Goal: Use online tool/utility: Utilize a website feature to perform a specific function

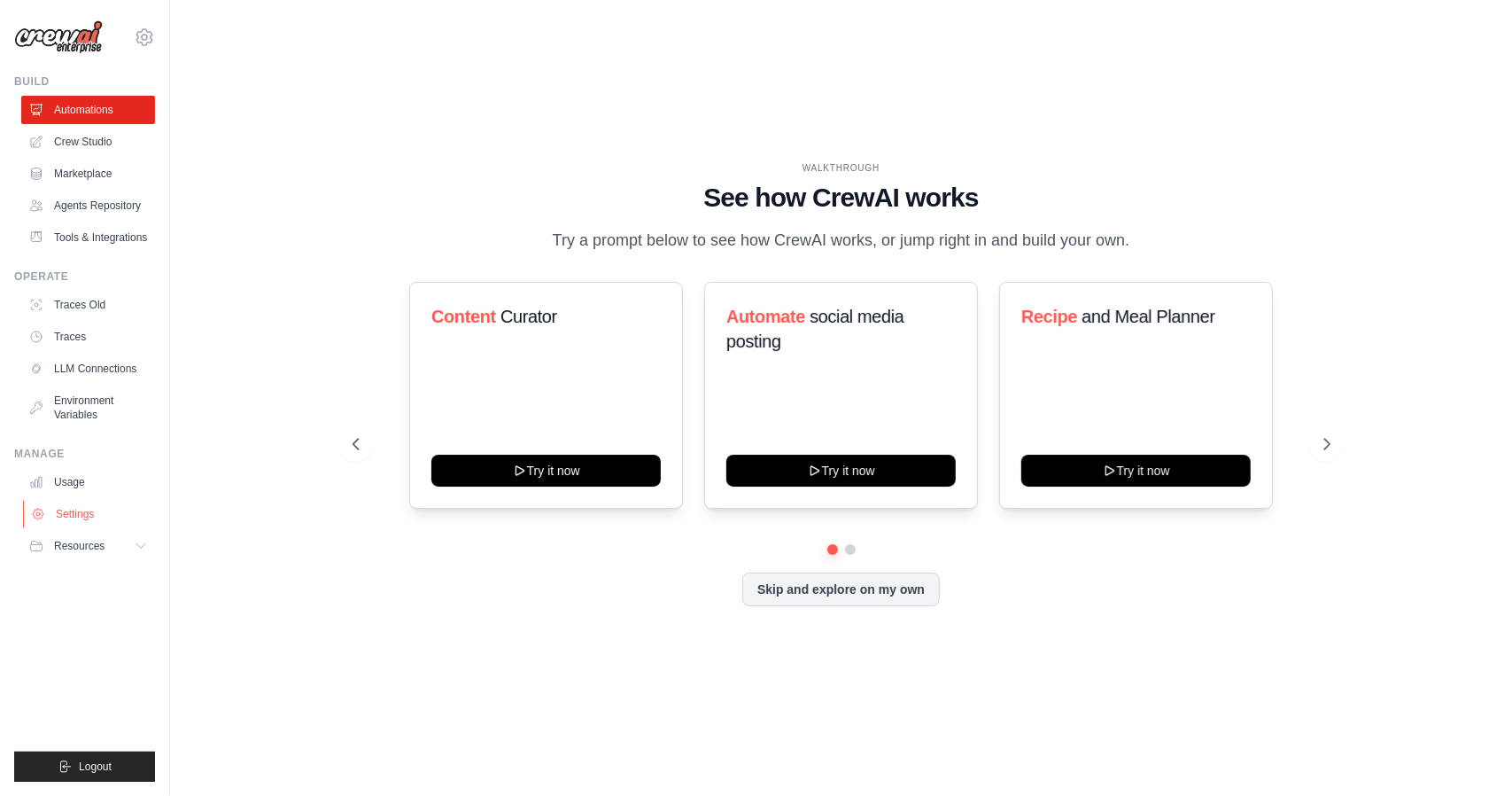
click at [79, 521] on link "Settings" at bounding box center [90, 514] width 134 height 28
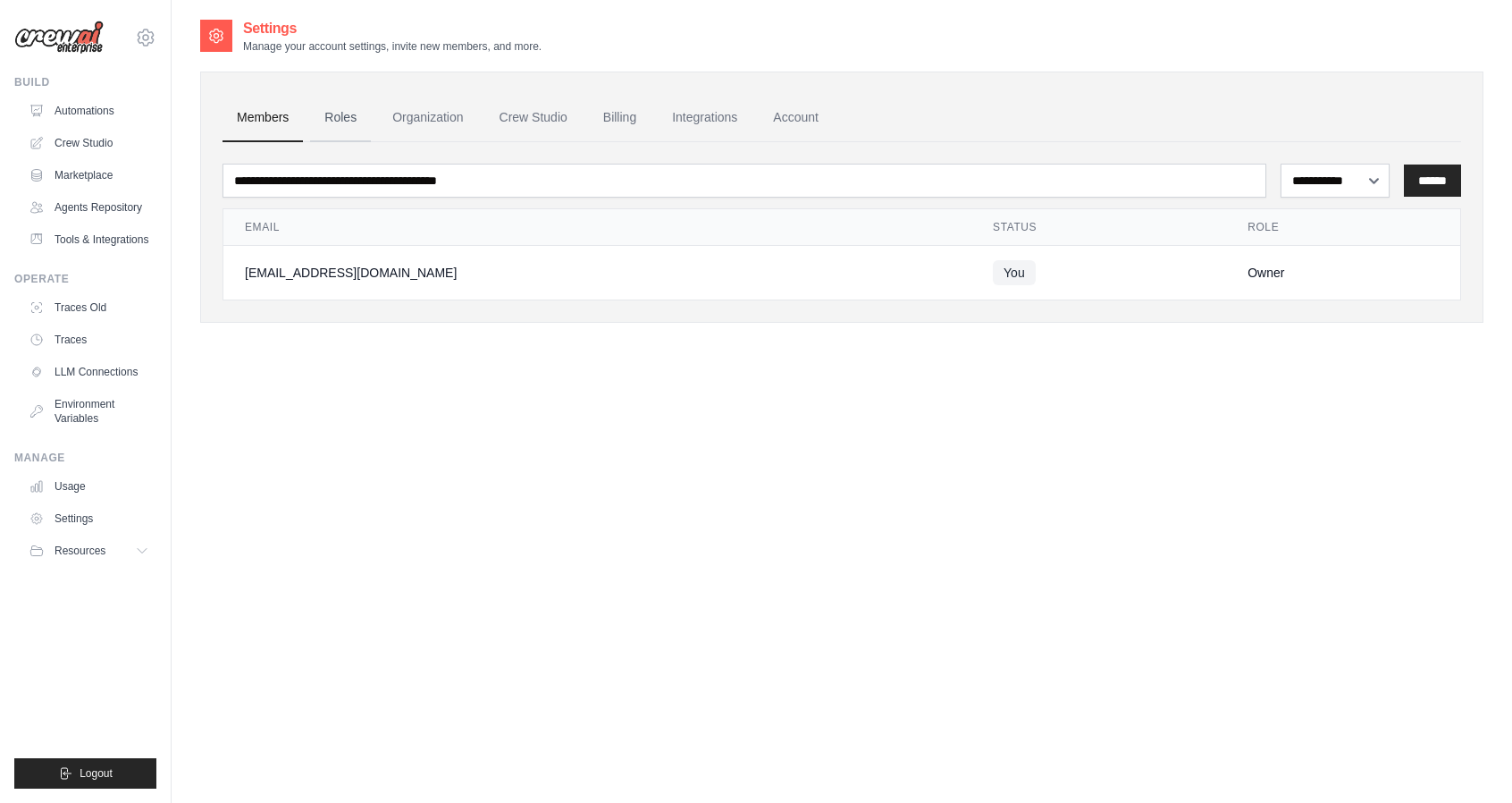
click at [340, 123] on link "Roles" at bounding box center [341, 118] width 61 height 49
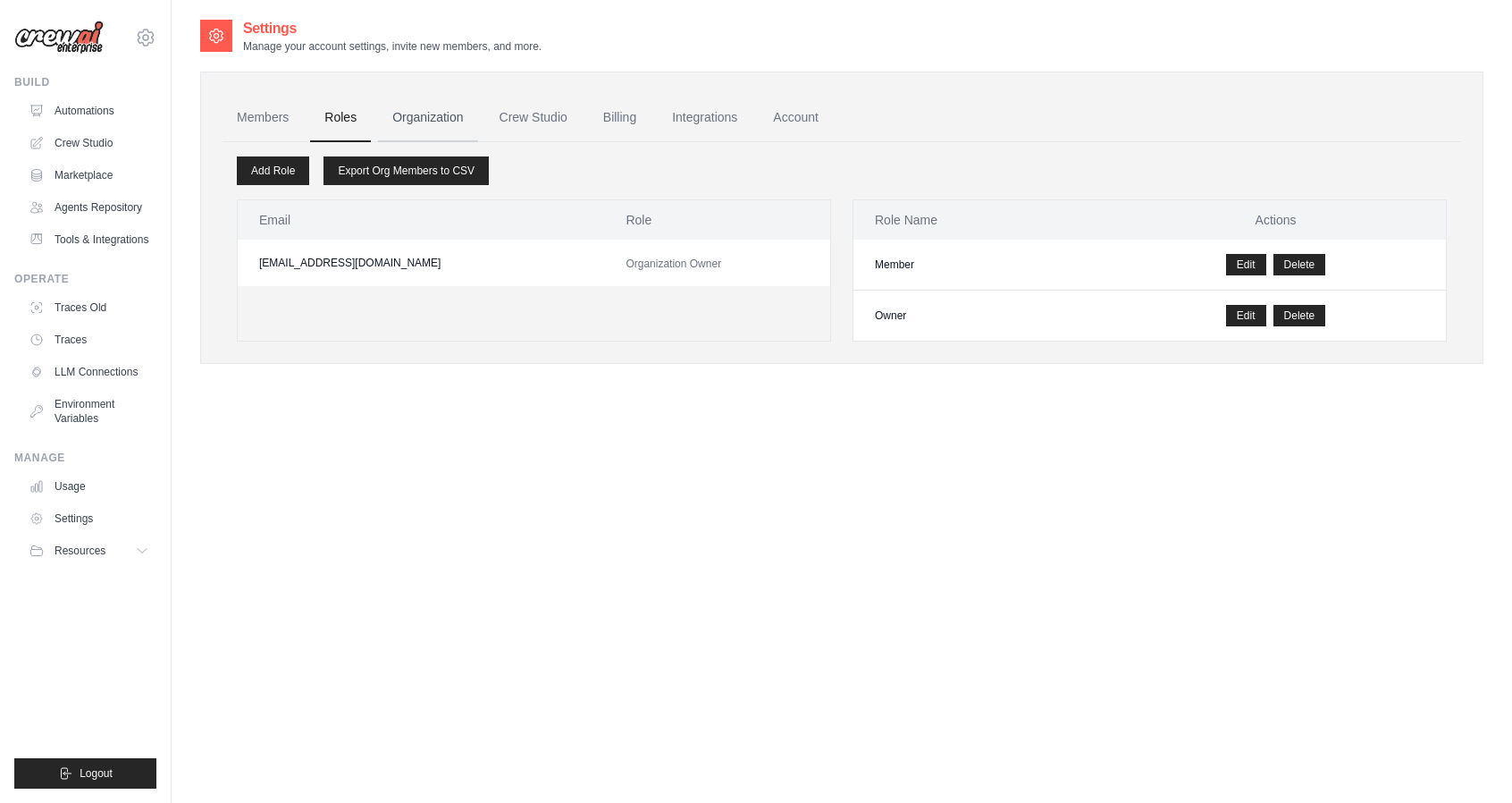
click at [409, 123] on link "Organization" at bounding box center [428, 118] width 99 height 49
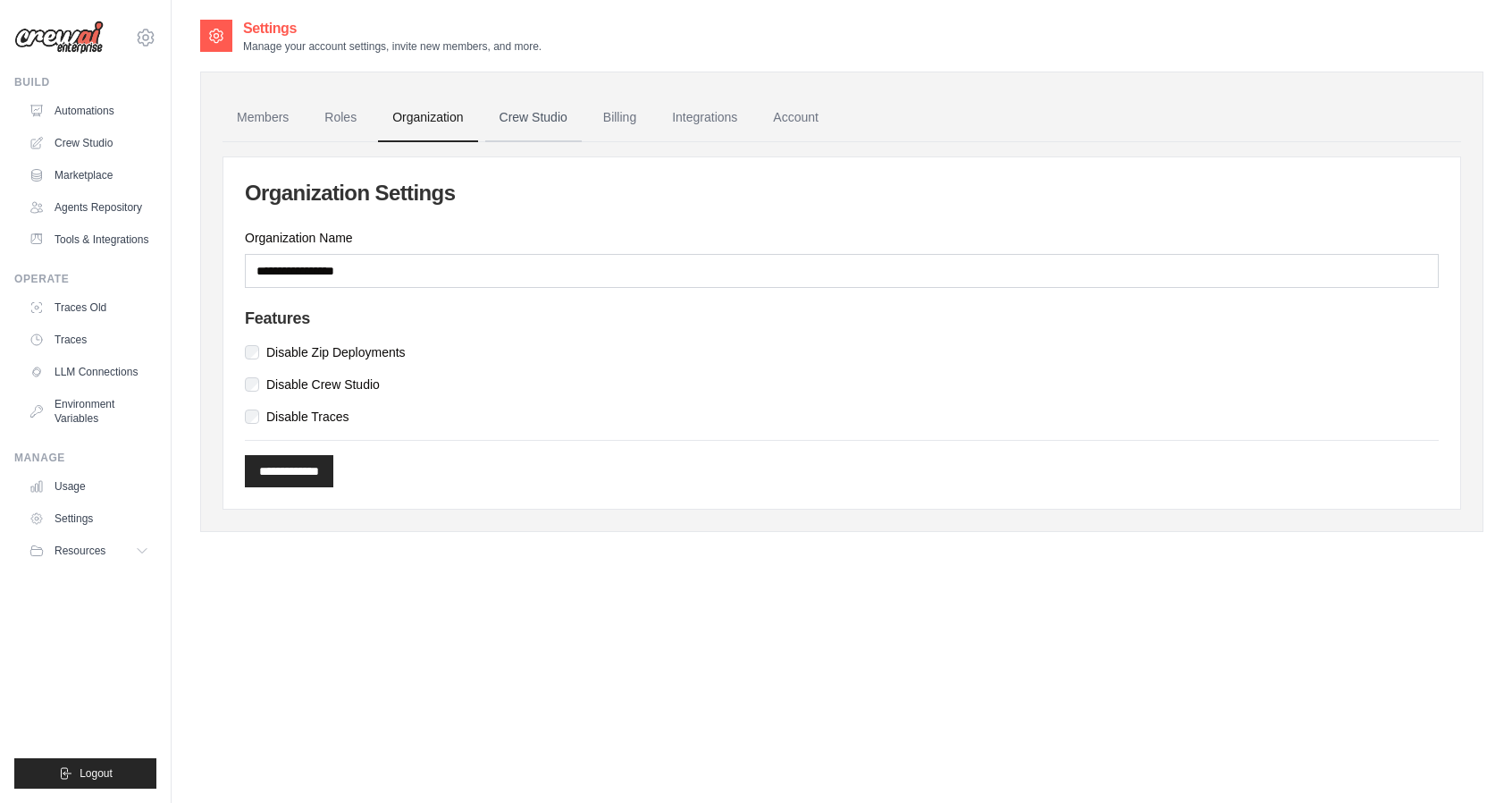
click at [534, 121] on link "Crew Studio" at bounding box center [533, 118] width 96 height 49
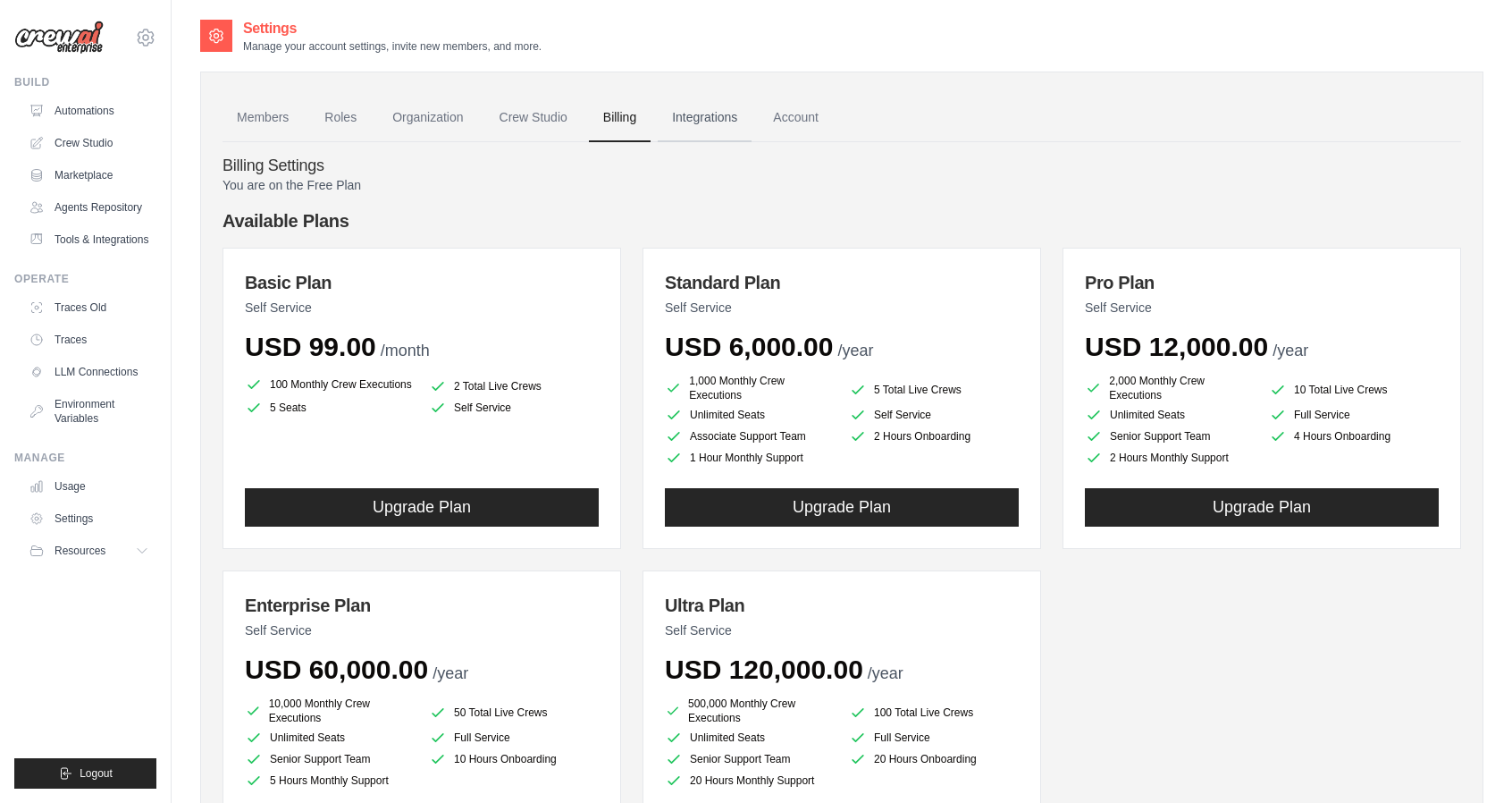
click at [713, 119] on link "Integrations" at bounding box center [705, 118] width 94 height 49
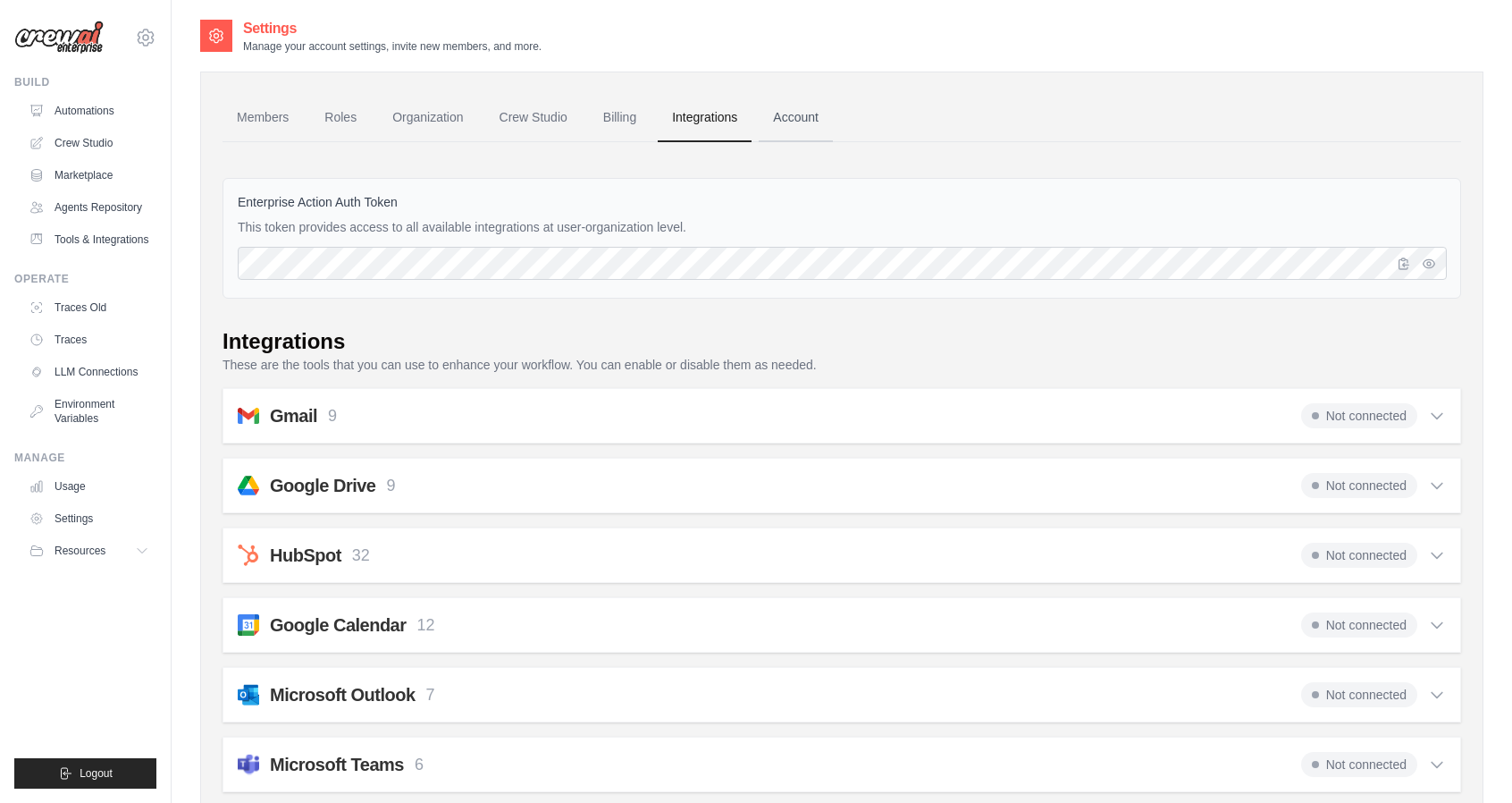
click at [815, 135] on link "Account" at bounding box center [796, 118] width 74 height 49
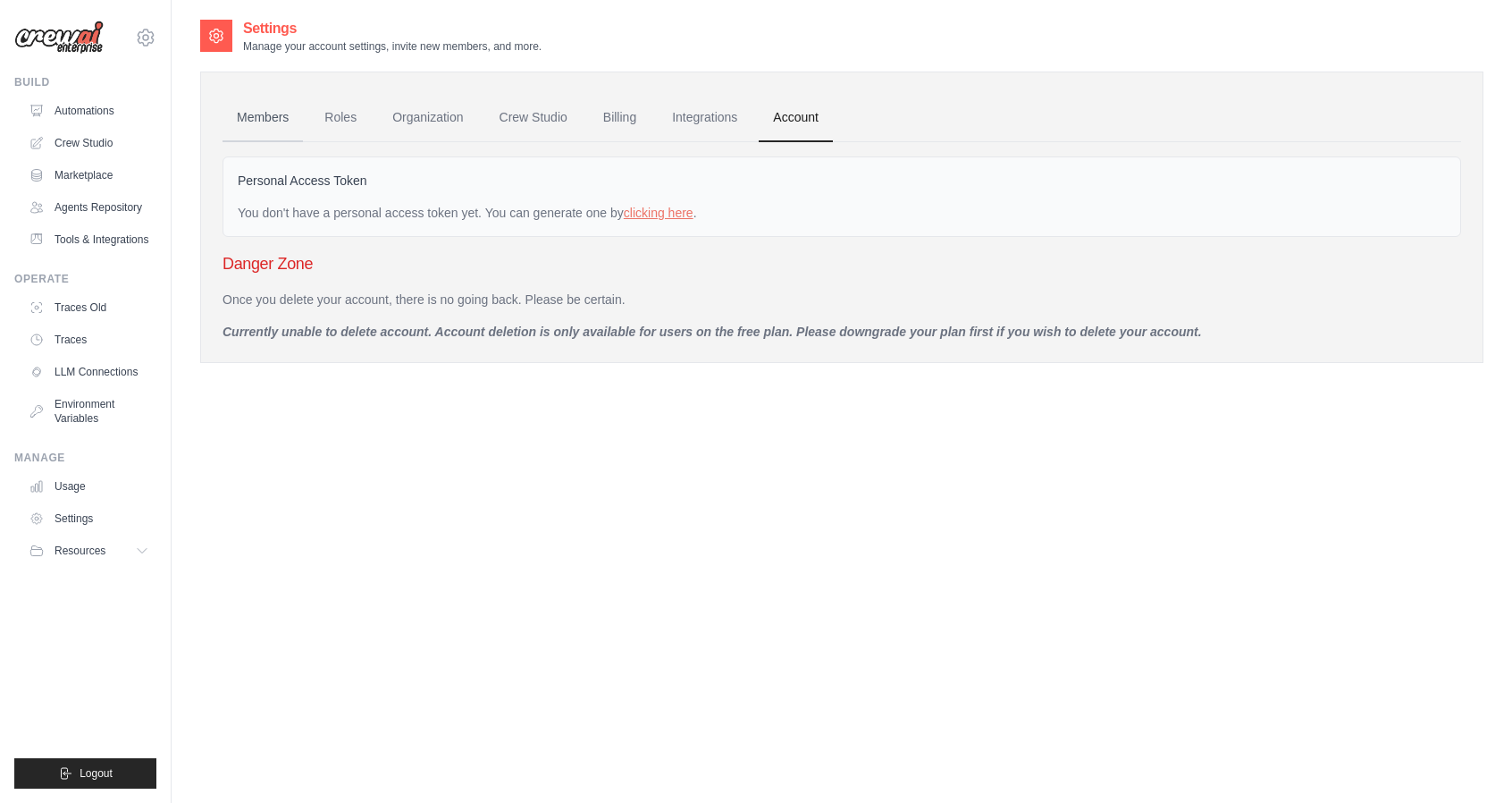
click at [268, 120] on link "Members" at bounding box center [263, 118] width 80 height 49
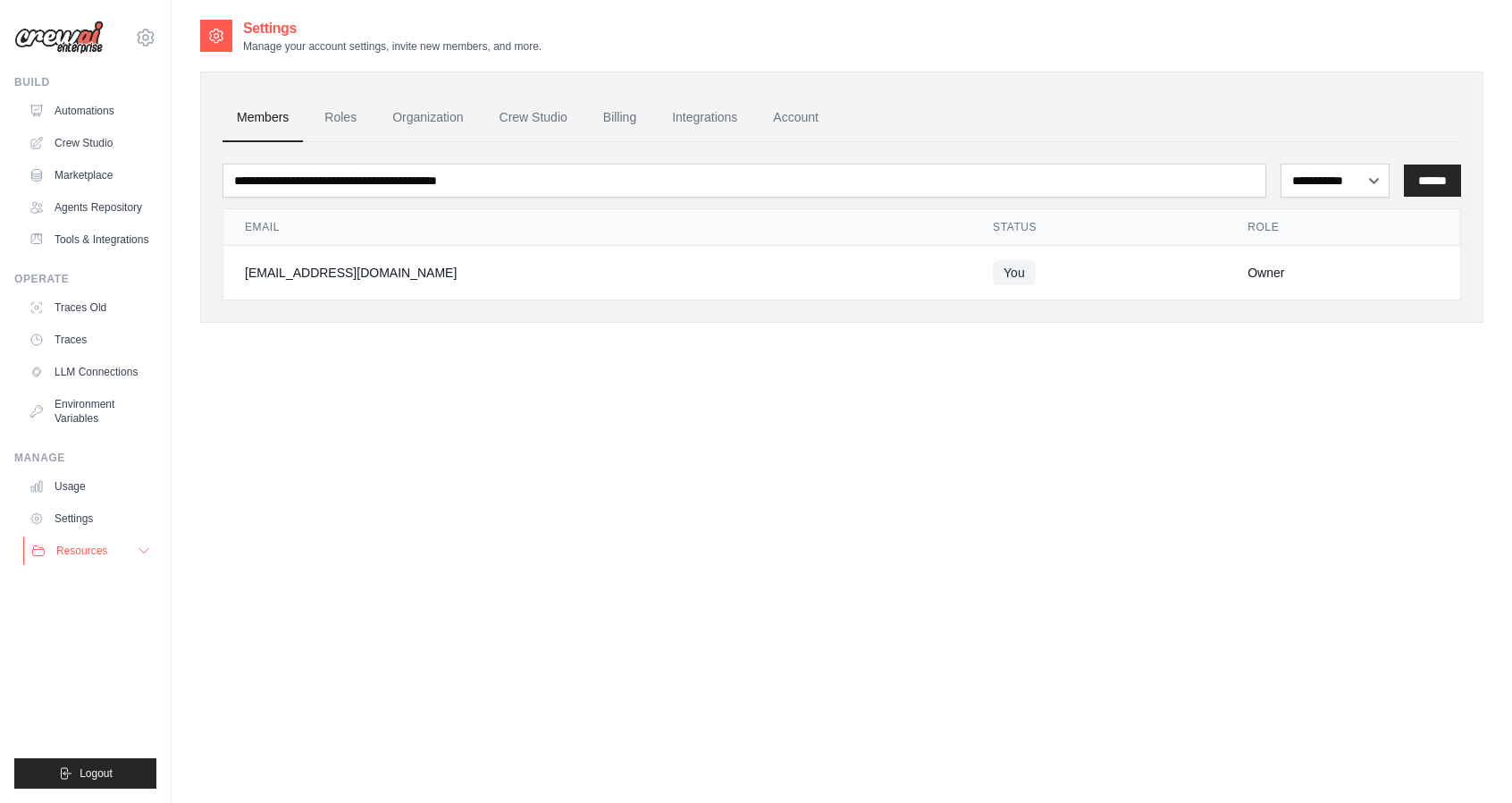
click at [115, 565] on button "Resources" at bounding box center [90, 551] width 135 height 29
click at [86, 501] on link "Usage" at bounding box center [90, 487] width 135 height 29
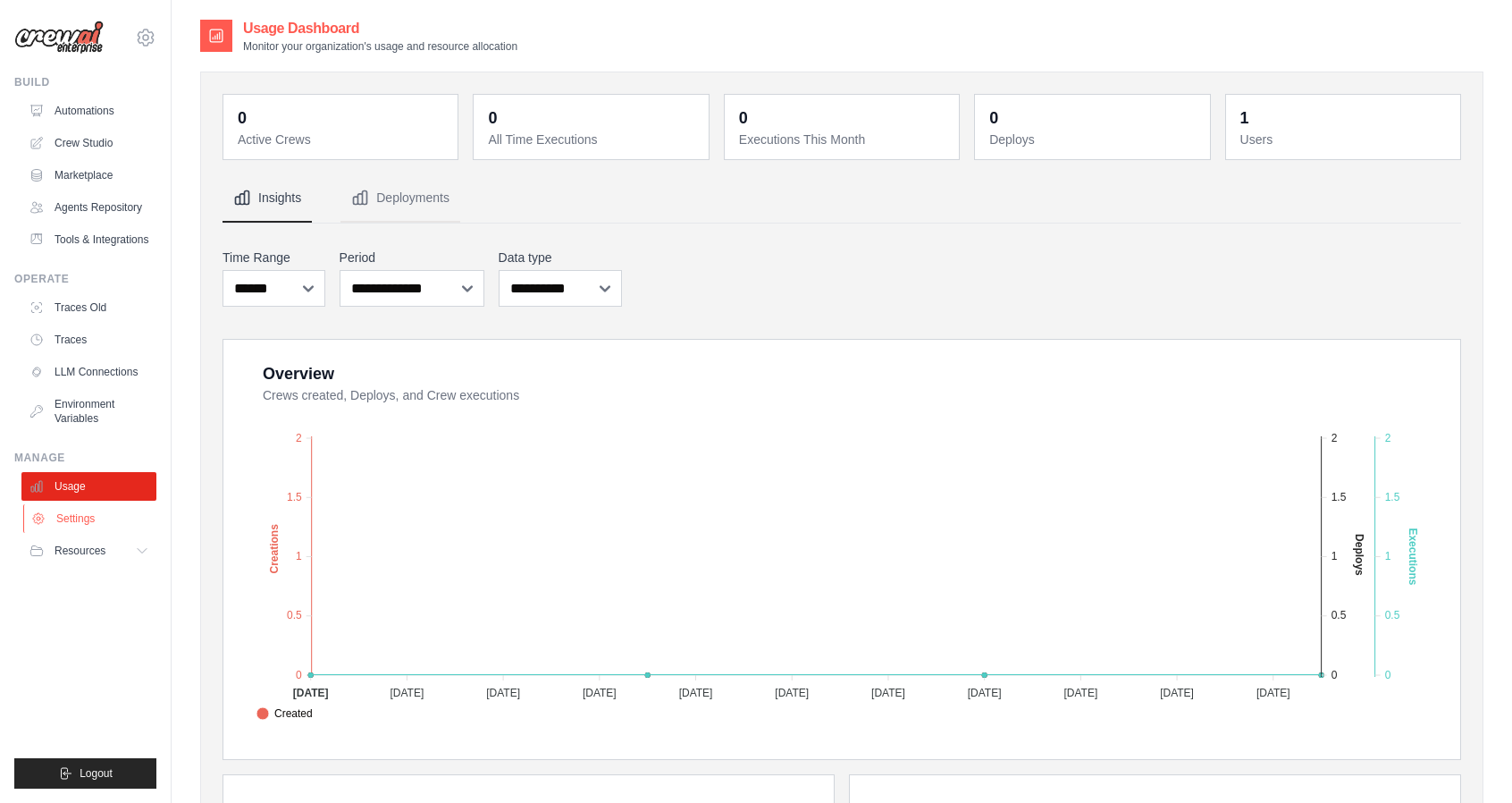
click at [77, 532] on link "Settings" at bounding box center [90, 518] width 135 height 29
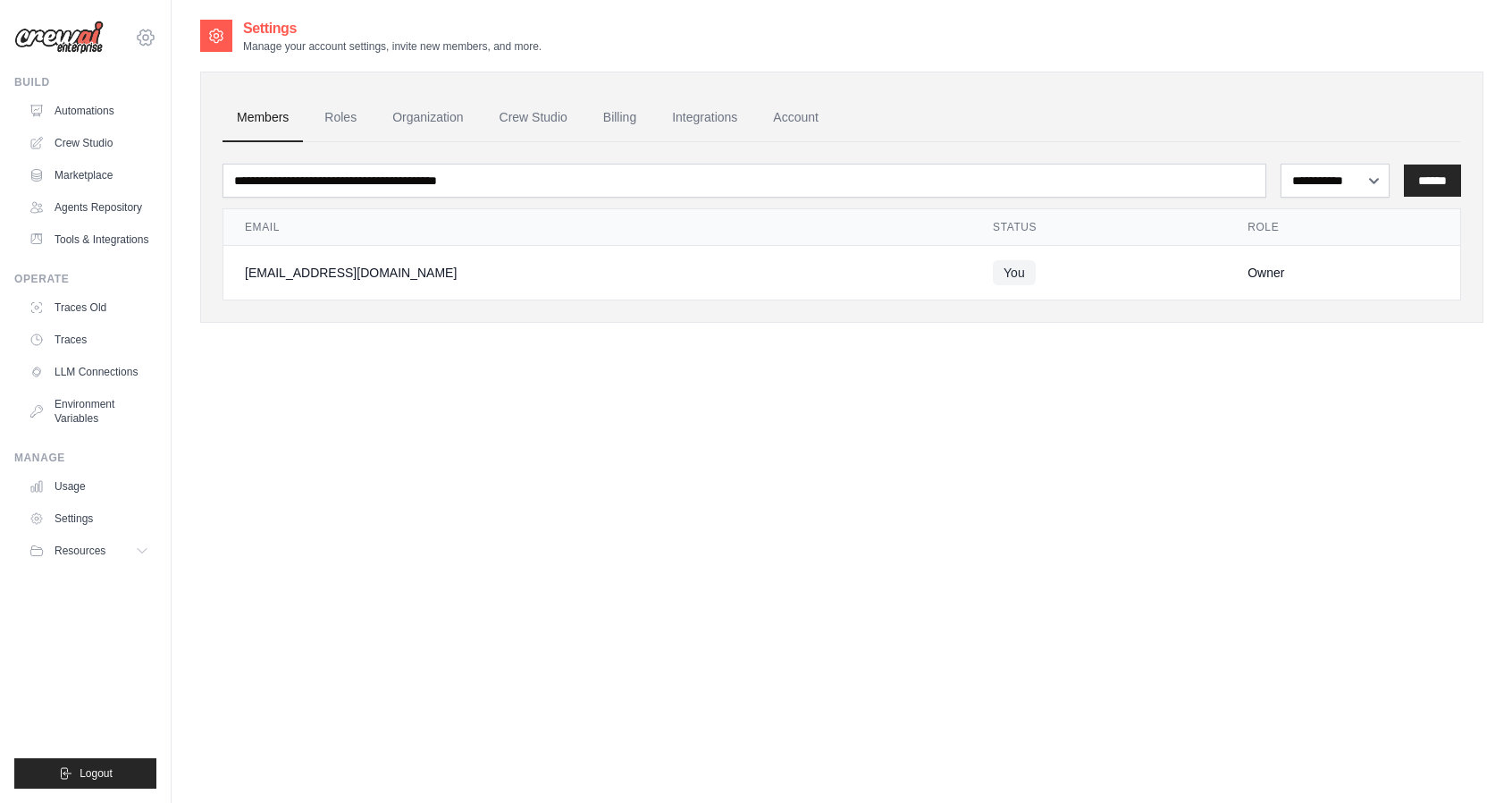
click at [145, 41] on icon at bounding box center [146, 37] width 22 height 22
click at [194, 116] on span "Settings" at bounding box center [222, 110] width 141 height 18
click at [92, 119] on link "Automations" at bounding box center [90, 110] width 135 height 29
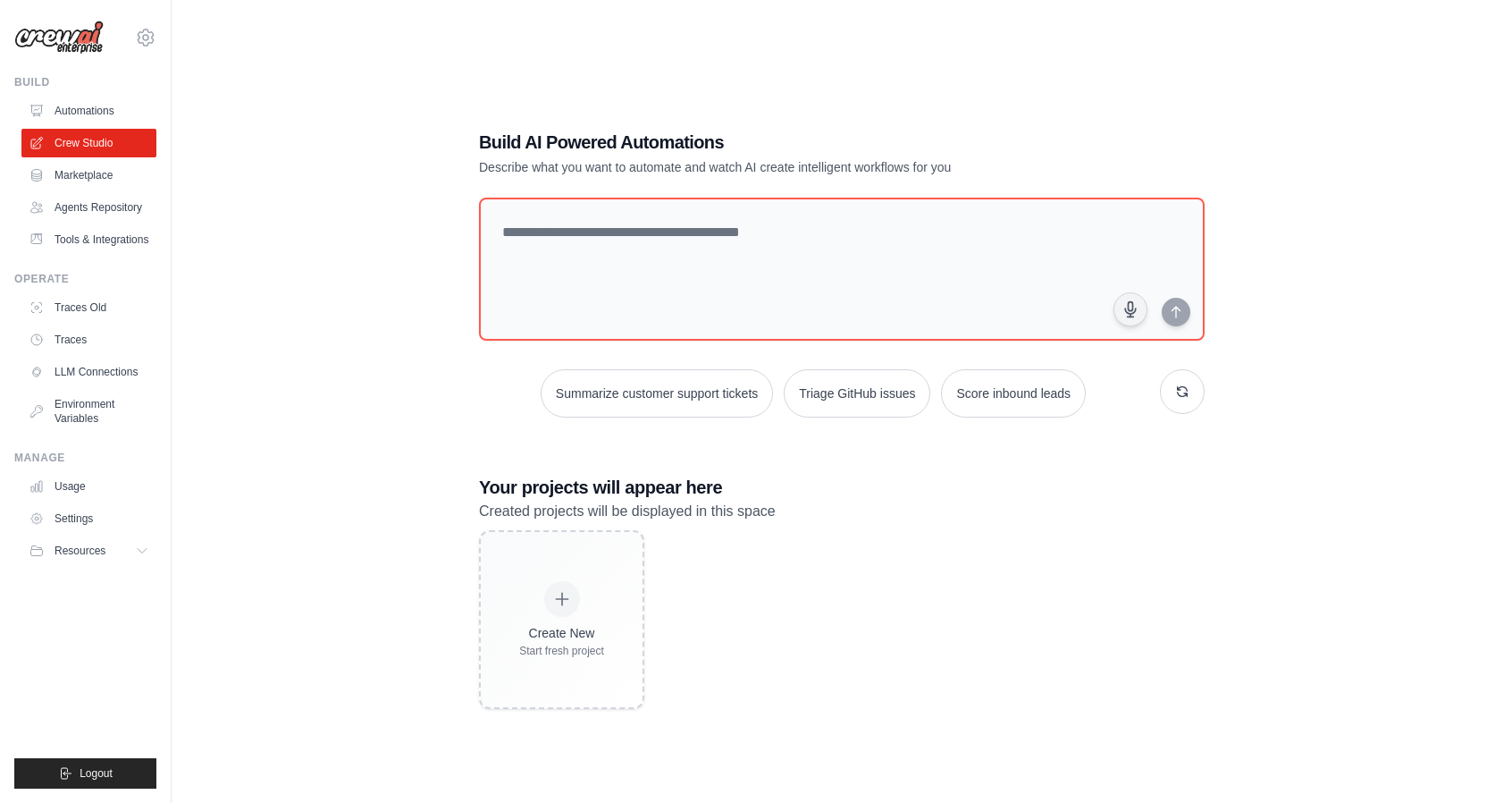
click at [93, 111] on link "Automations" at bounding box center [90, 110] width 135 height 29
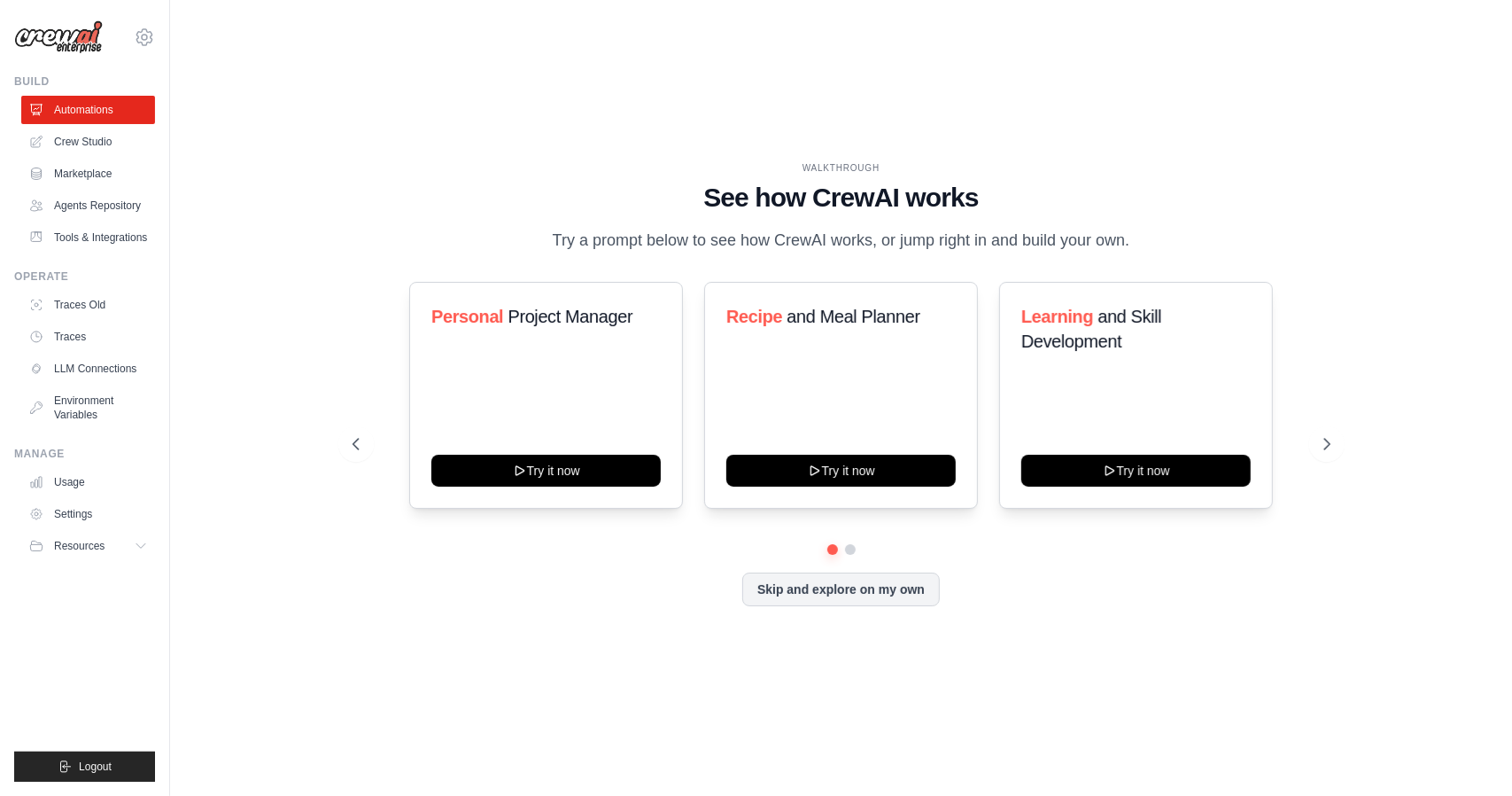
click at [645, 97] on div "WALKTHROUGH See how CrewAI works Try a prompt below to see how CrewAI works, or…" at bounding box center [841, 398] width 1285 height 760
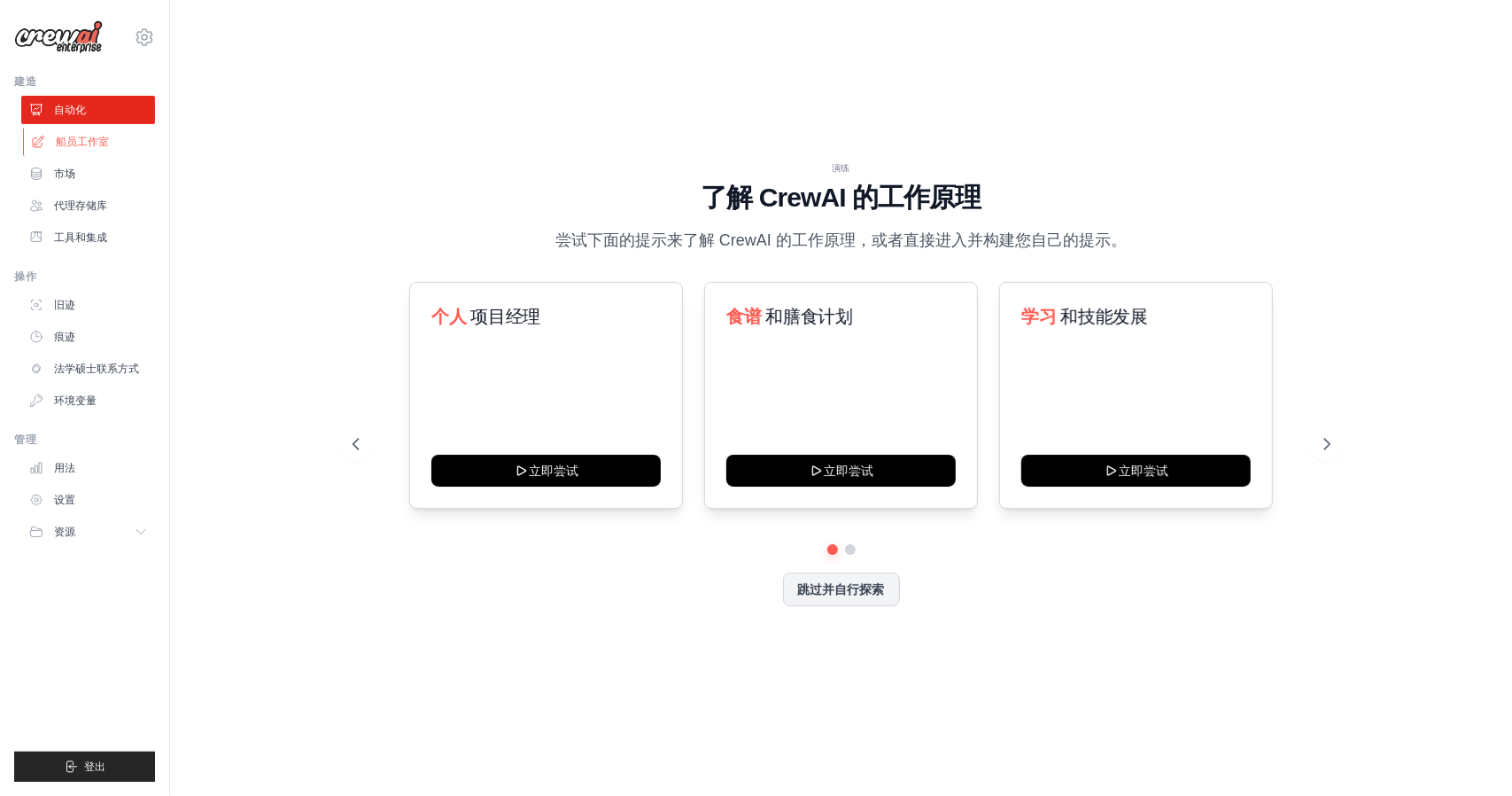
click at [90, 147] on font "船员工作室" at bounding box center [82, 142] width 53 height 12
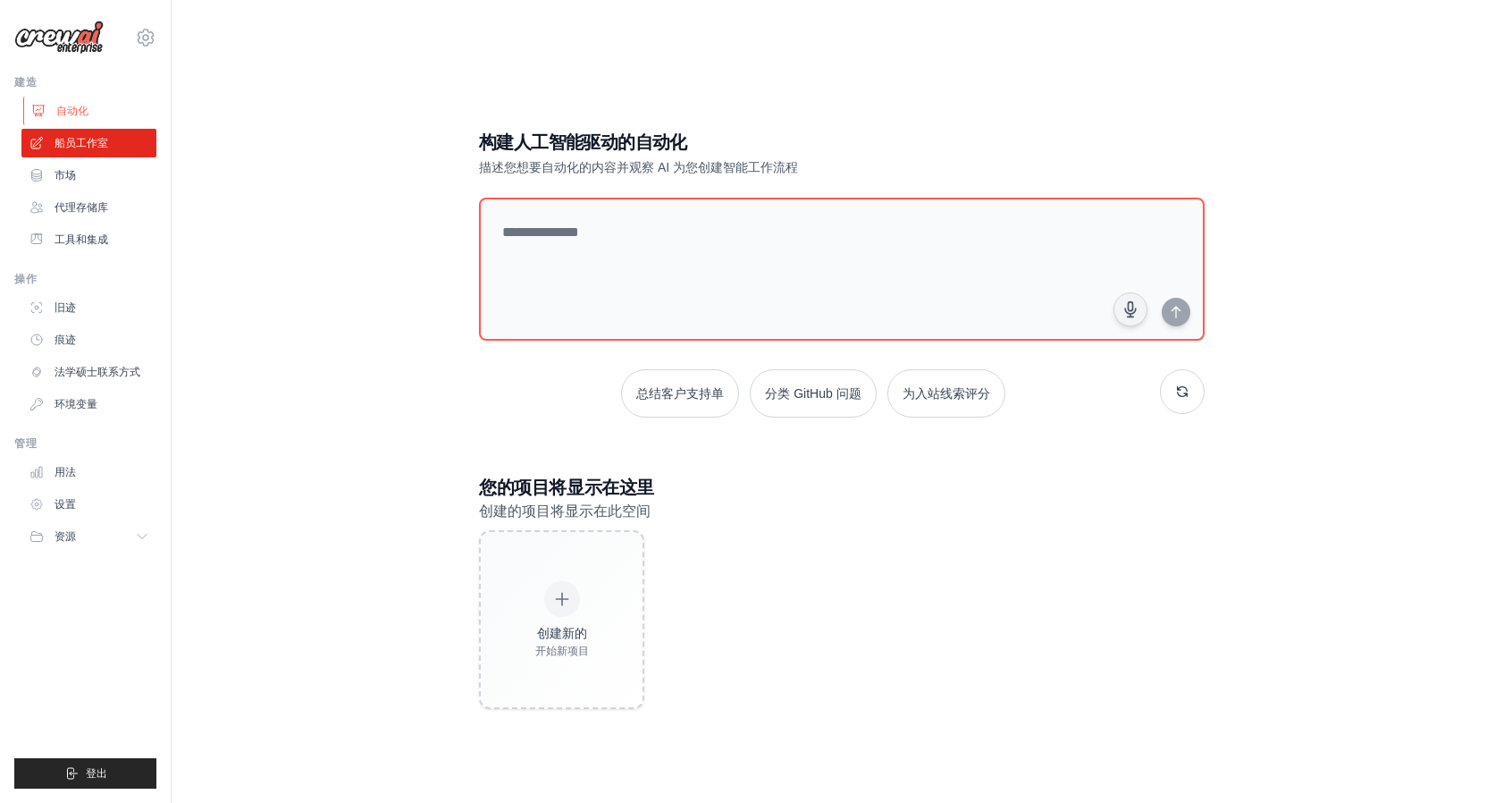
click at [100, 114] on link "自动化" at bounding box center [90, 110] width 135 height 29
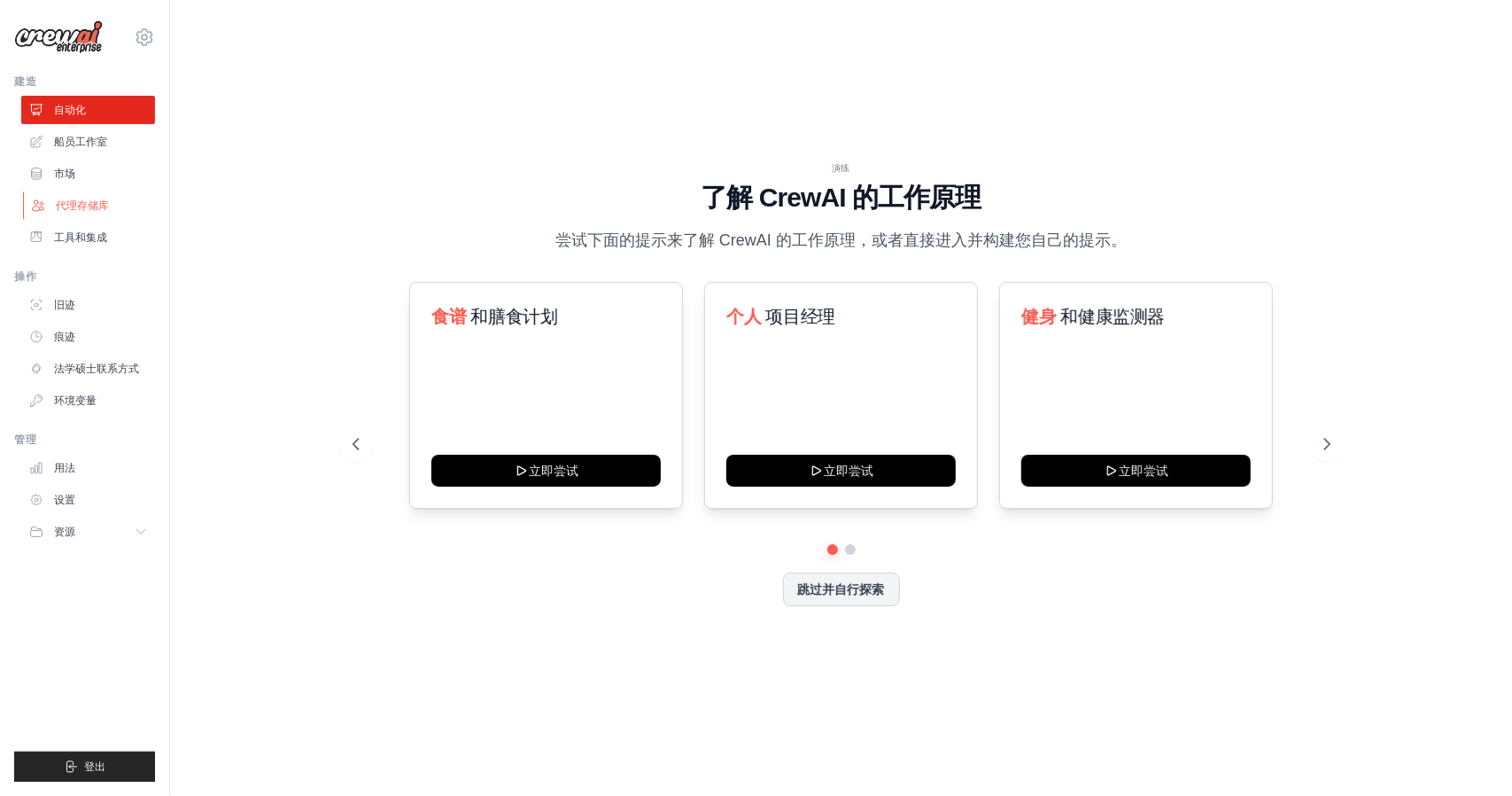
click at [72, 202] on font "代理存储库" at bounding box center [82, 205] width 53 height 12
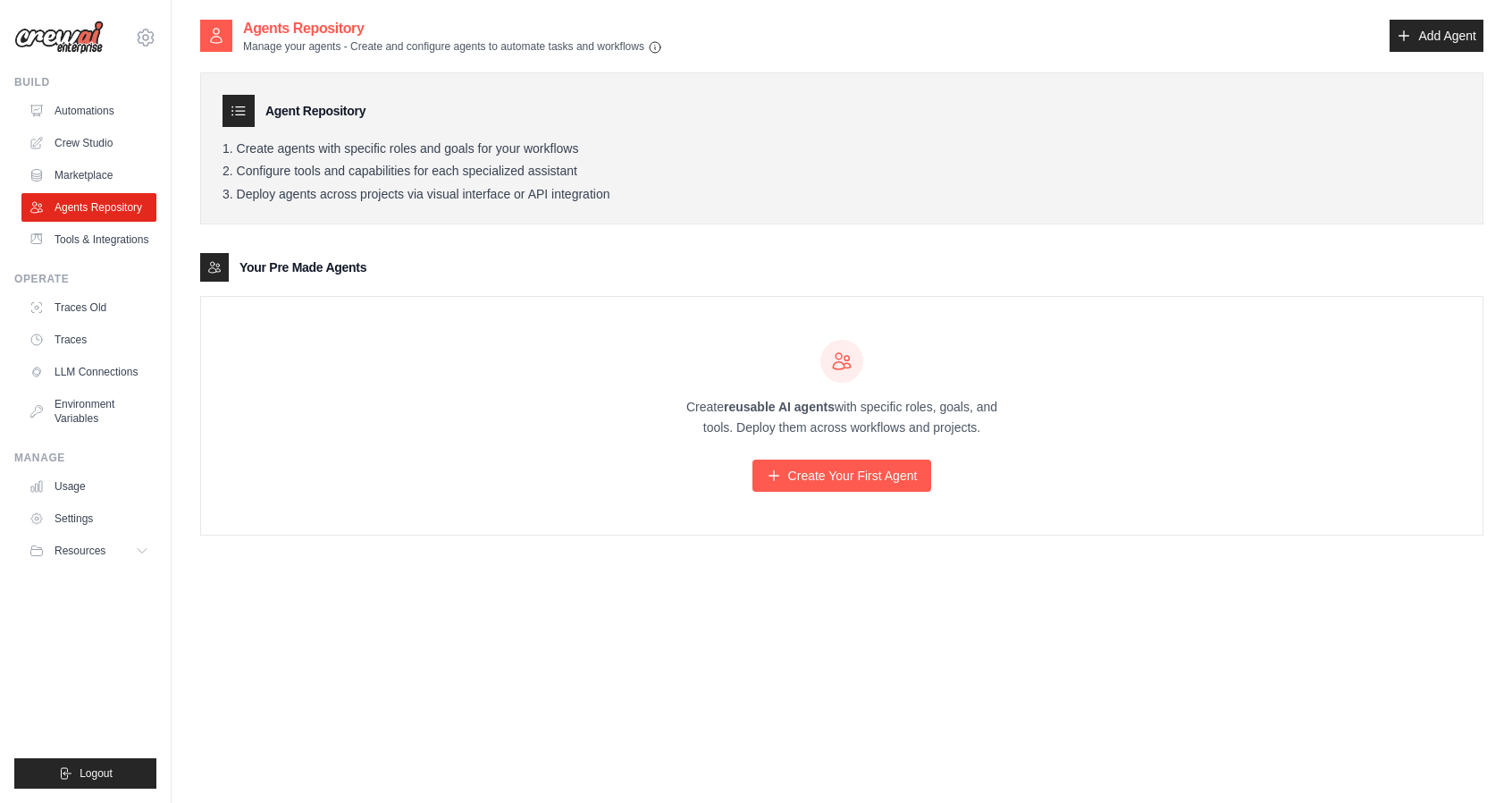
click at [866, 101] on div "Agent Repository" at bounding box center [842, 110] width 1239 height 32
click at [87, 174] on link "Marketplace" at bounding box center [90, 175] width 135 height 29
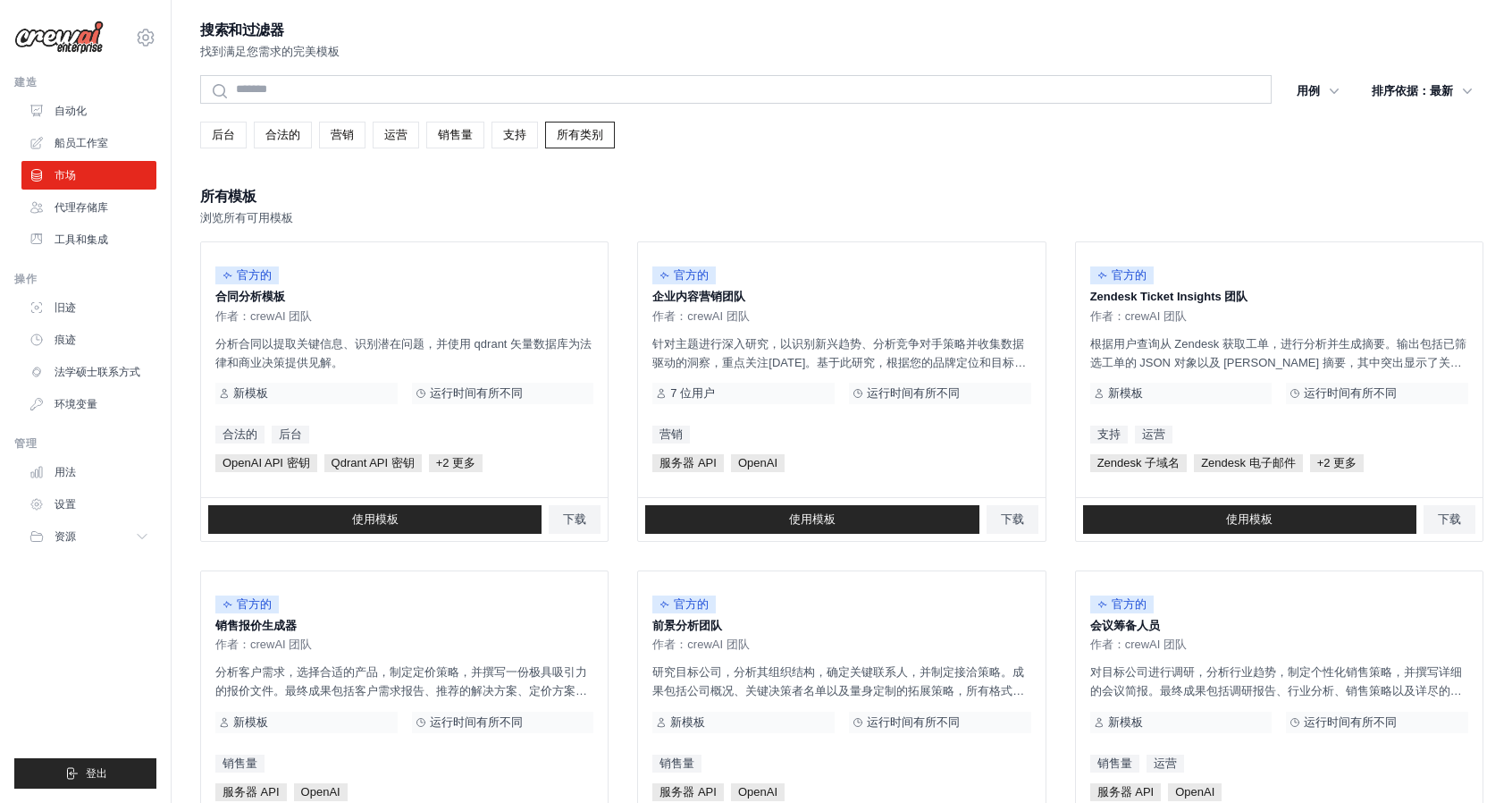
click at [901, 204] on div "所有模板 浏览所有可用模板" at bounding box center [842, 205] width 1283 height 43
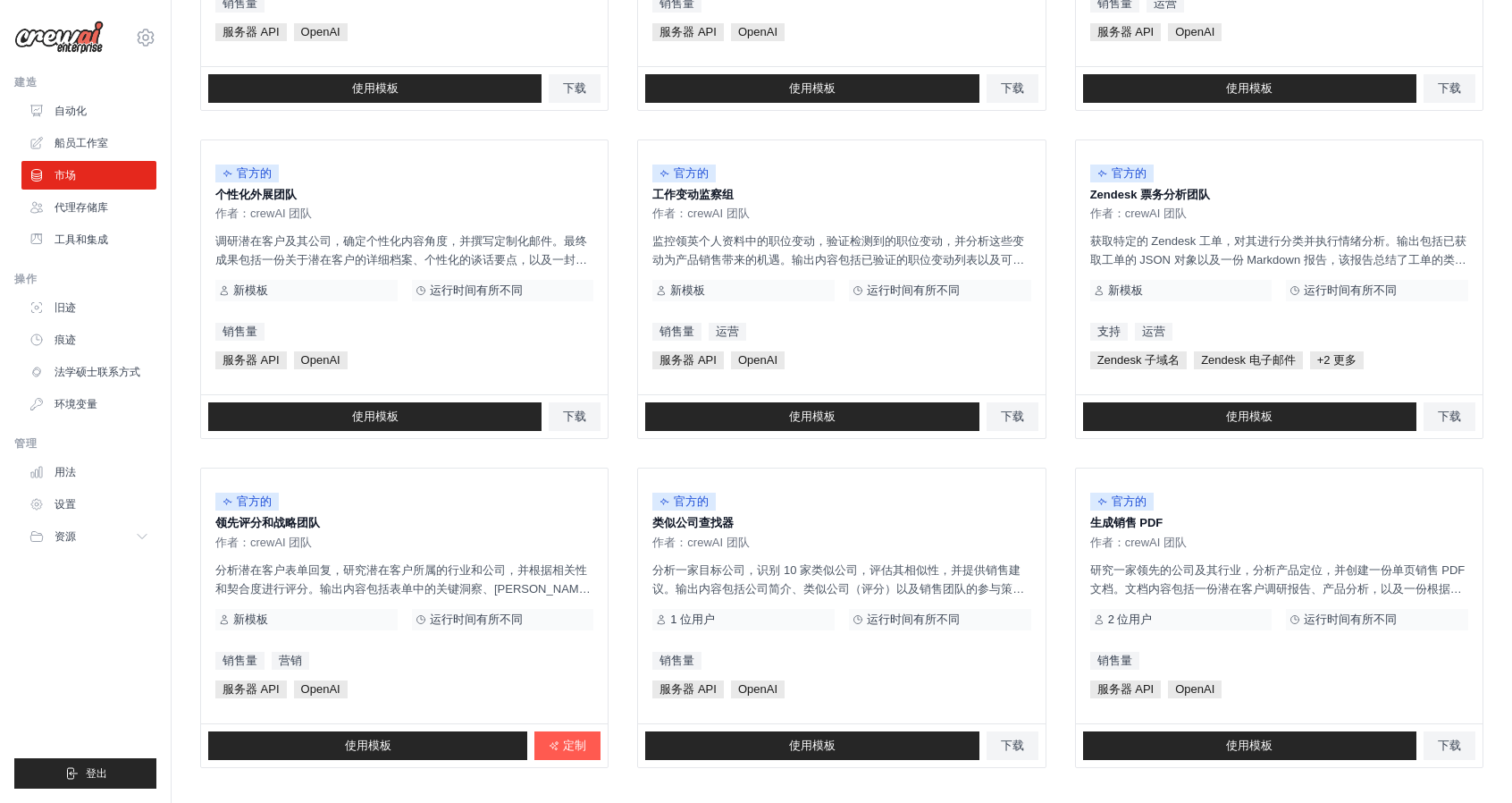
scroll to position [850, 0]
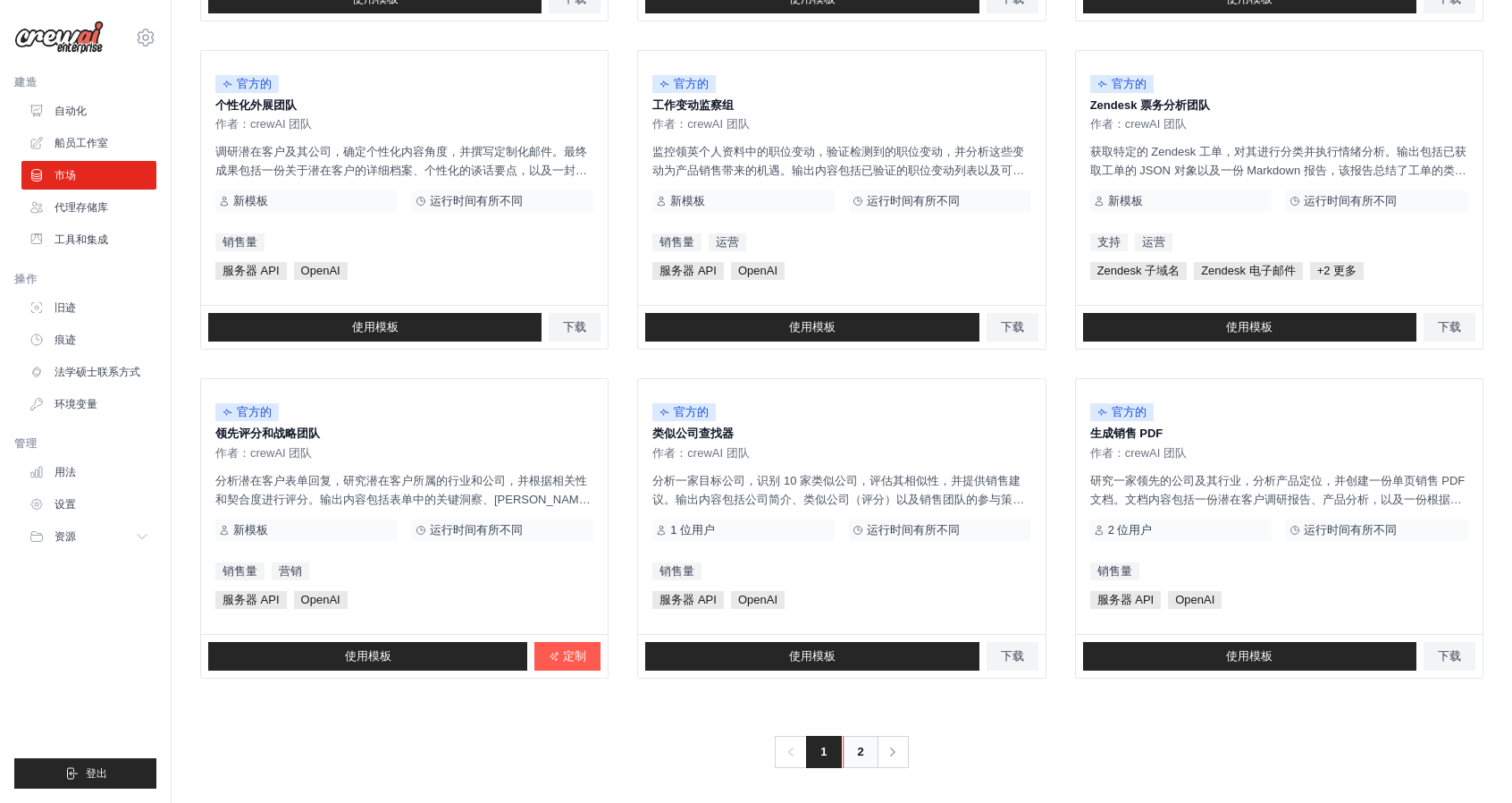
click at [852, 755] on link "2" at bounding box center [861, 752] width 36 height 32
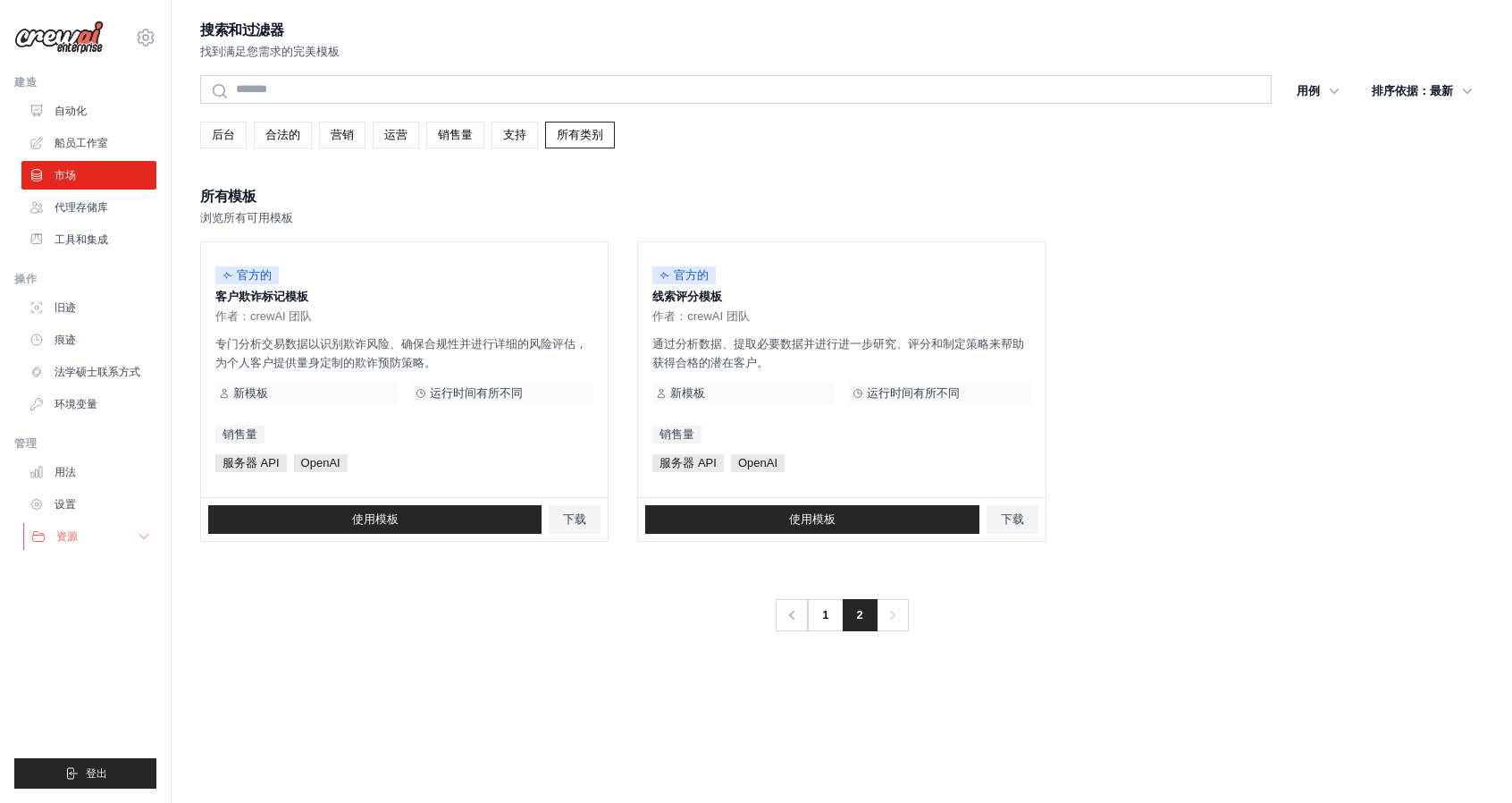
click at [79, 543] on button "资源" at bounding box center [90, 536] width 135 height 29
click at [86, 541] on button "资源" at bounding box center [90, 536] width 135 height 29
click at [75, 208] on font "代理存储库" at bounding box center [83, 207] width 53 height 12
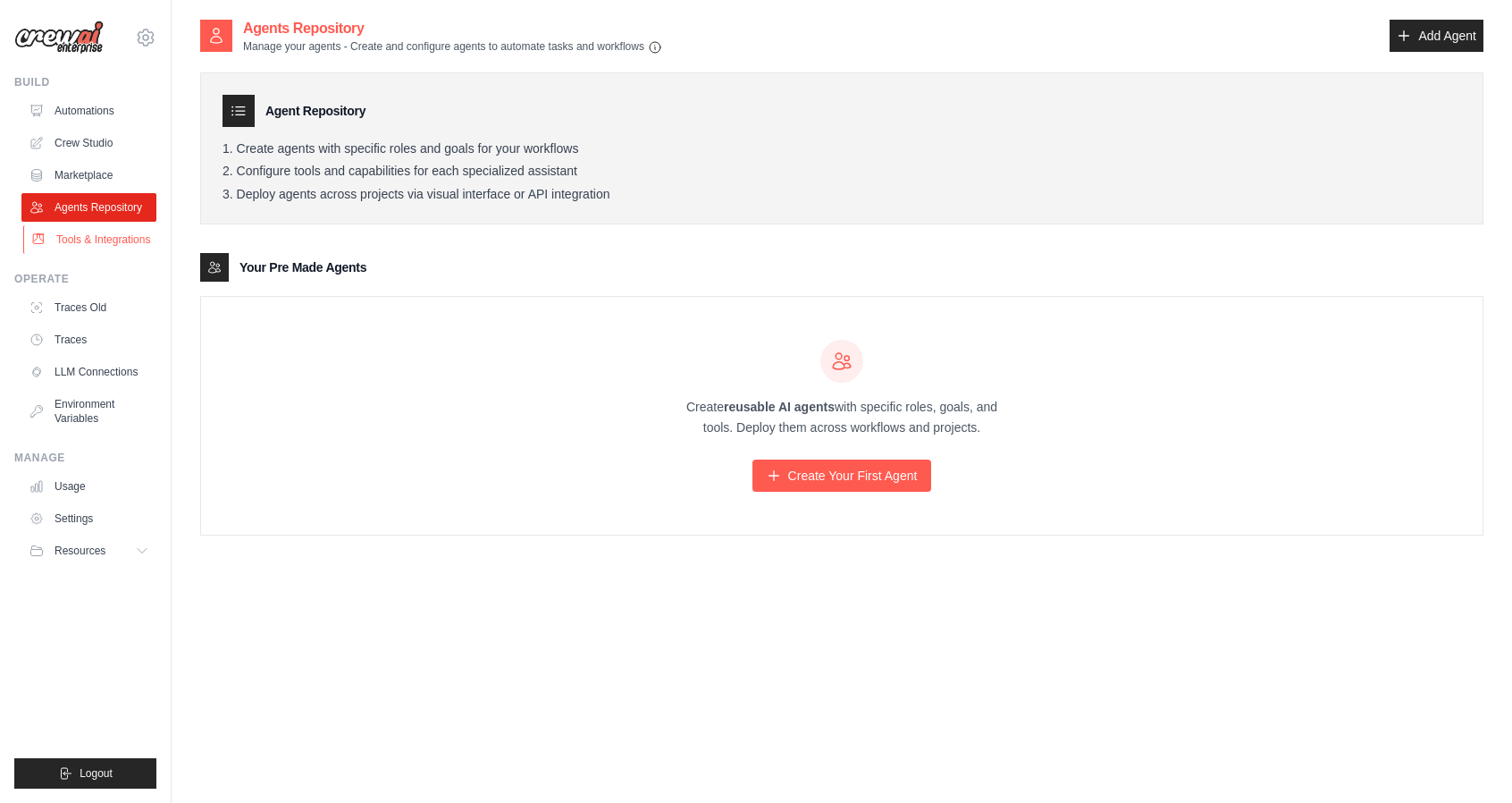
click at [85, 254] on link "Tools & Integrations" at bounding box center [90, 240] width 135 height 29
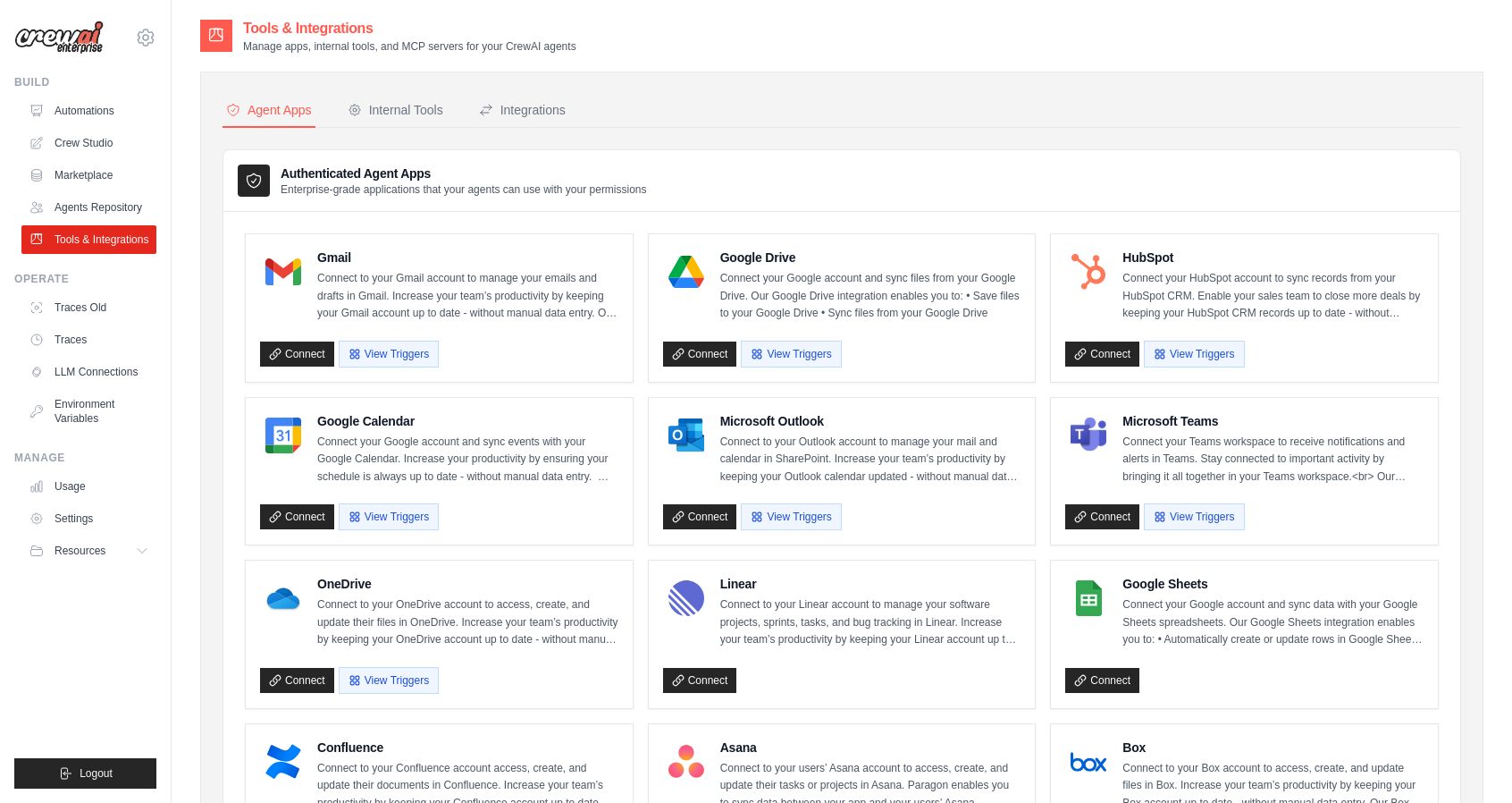
click at [960, 120] on nav "Agent Apps Internal Tools Integrations" at bounding box center [842, 111] width 1239 height 34
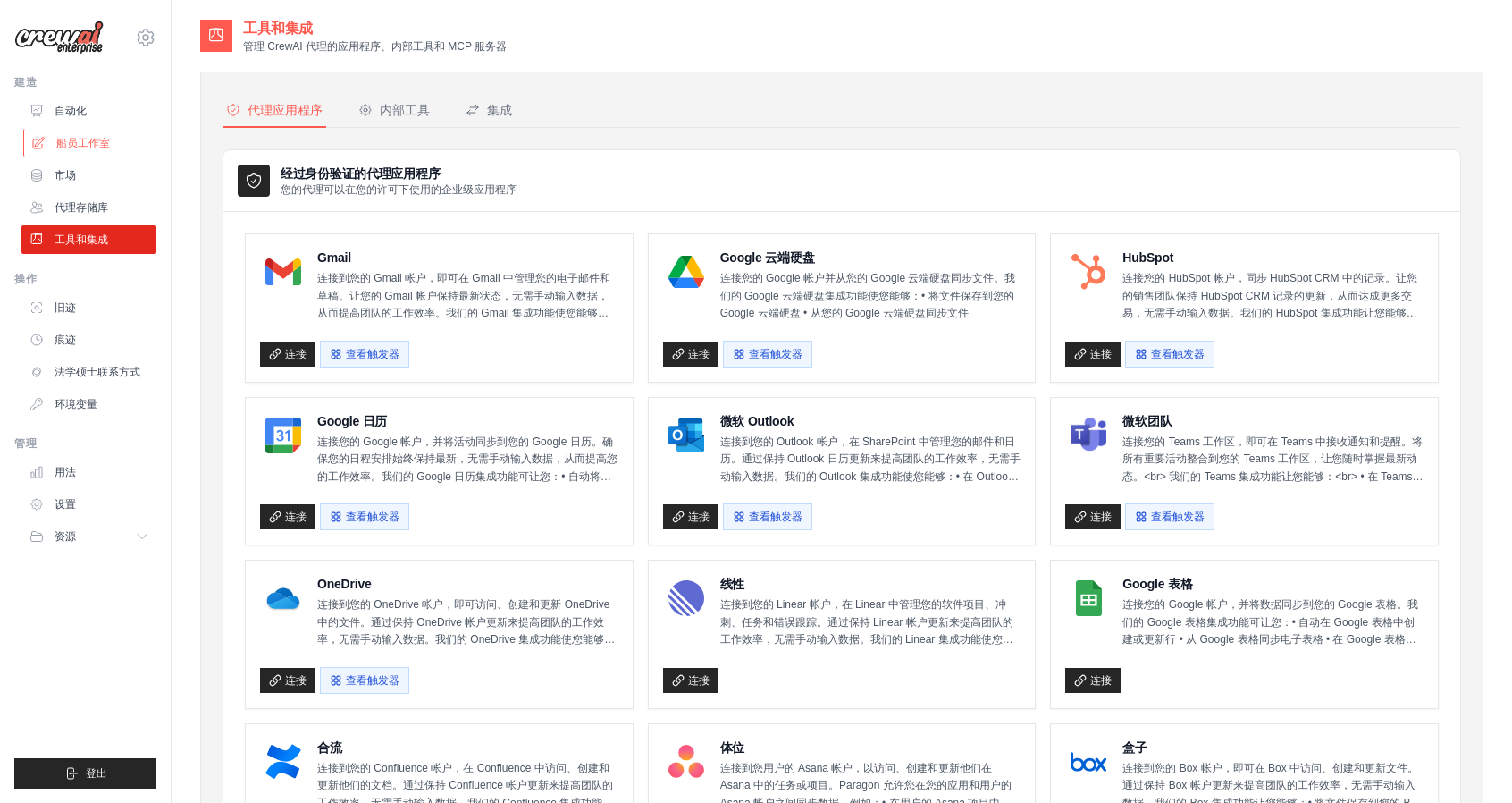
click at [90, 144] on font "船员工作室" at bounding box center [83, 143] width 53 height 12
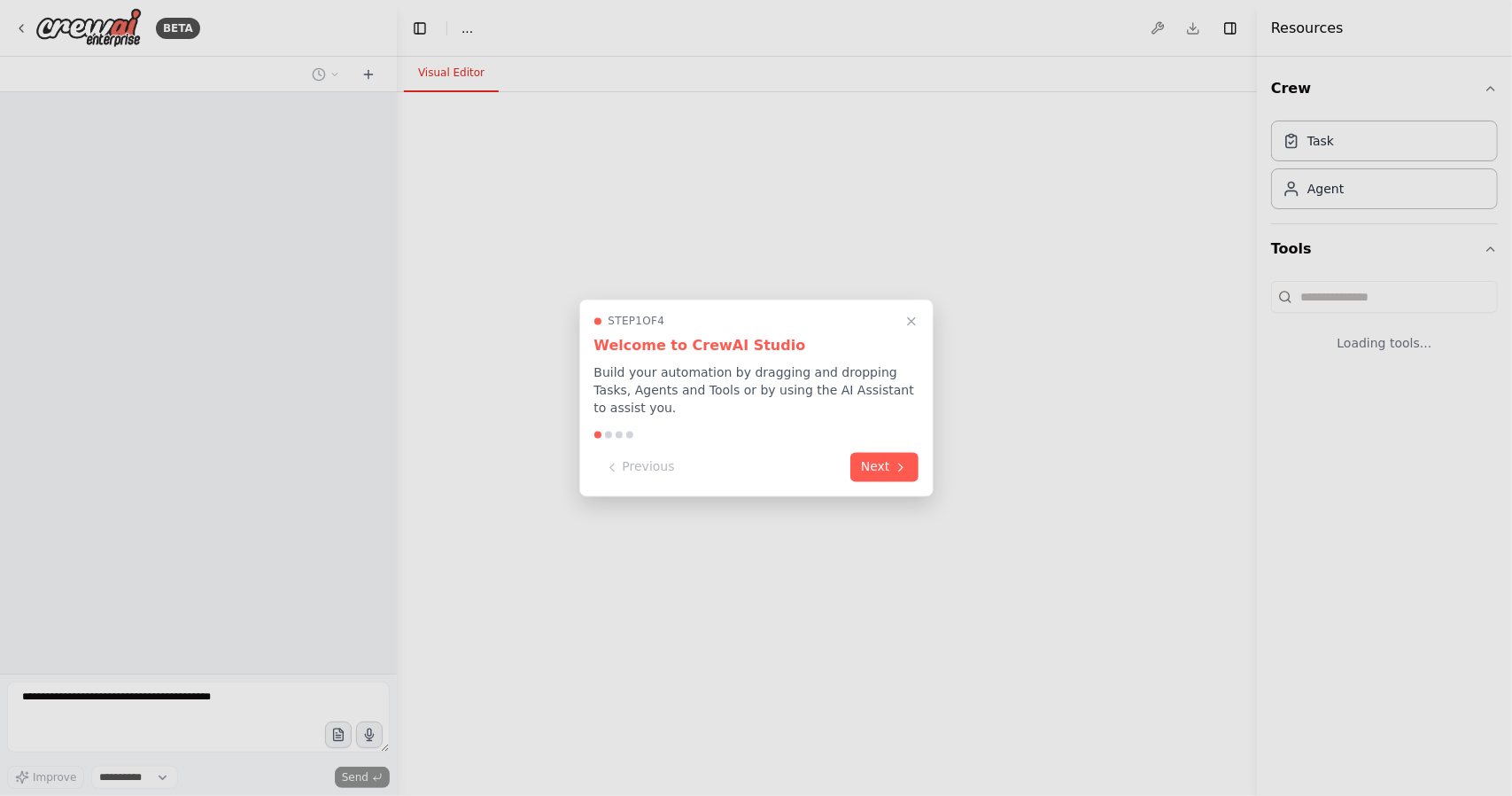
select select "****"
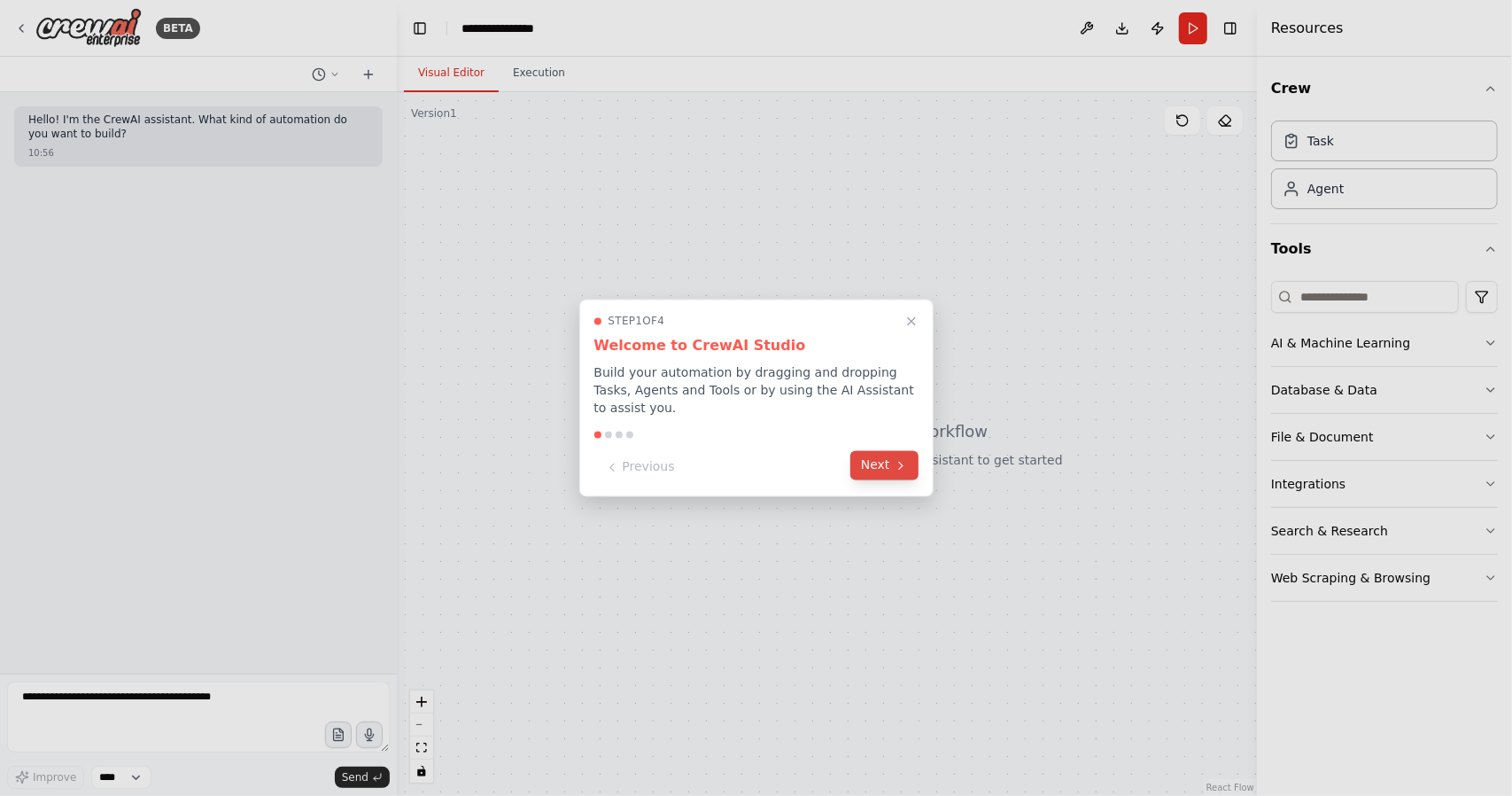
click at [875, 468] on button "Next" at bounding box center [884, 466] width 68 height 29
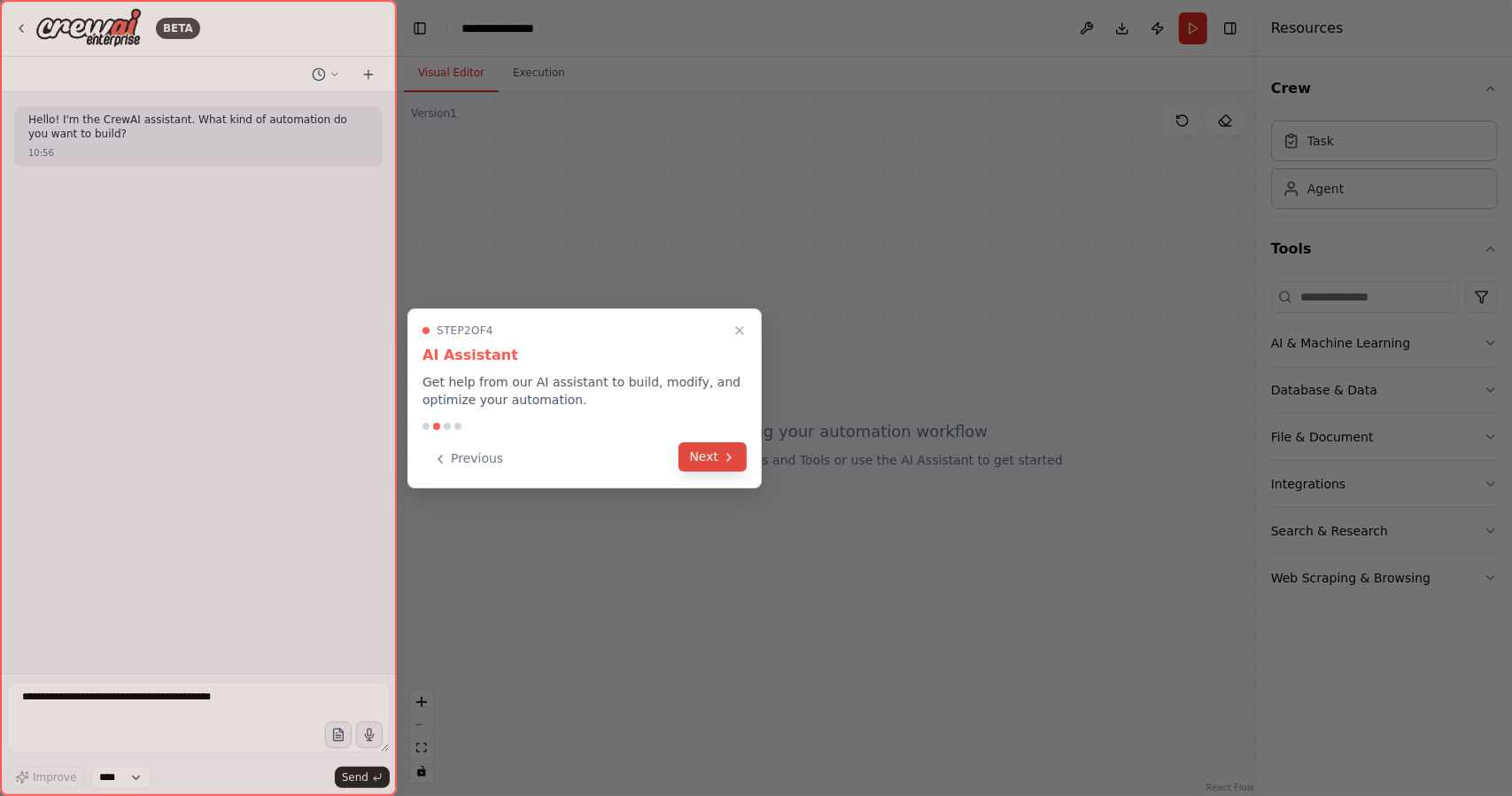
click at [726, 460] on icon at bounding box center [729, 457] width 14 height 14
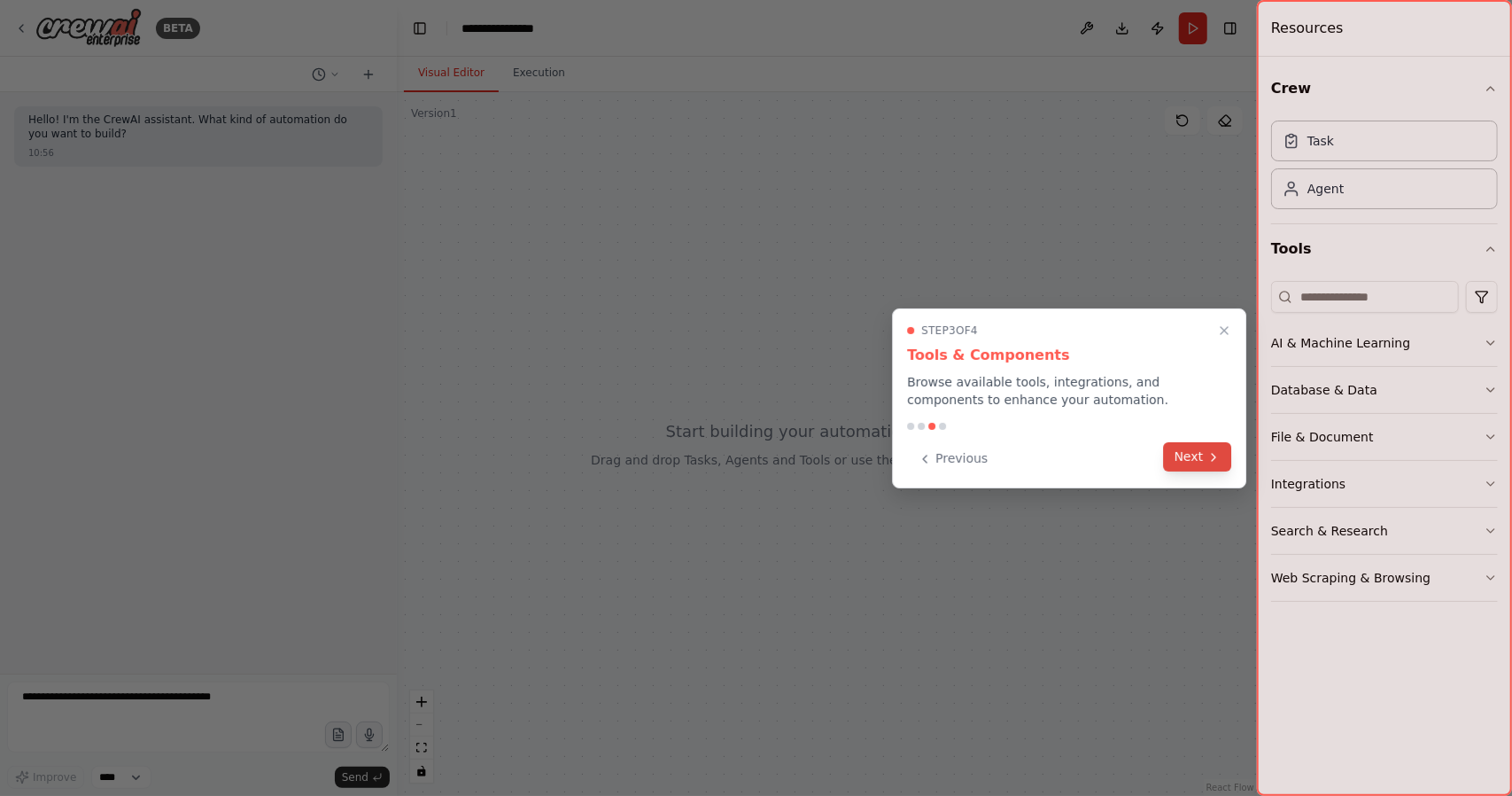
click at [1196, 458] on button "Next" at bounding box center [1198, 456] width 68 height 29
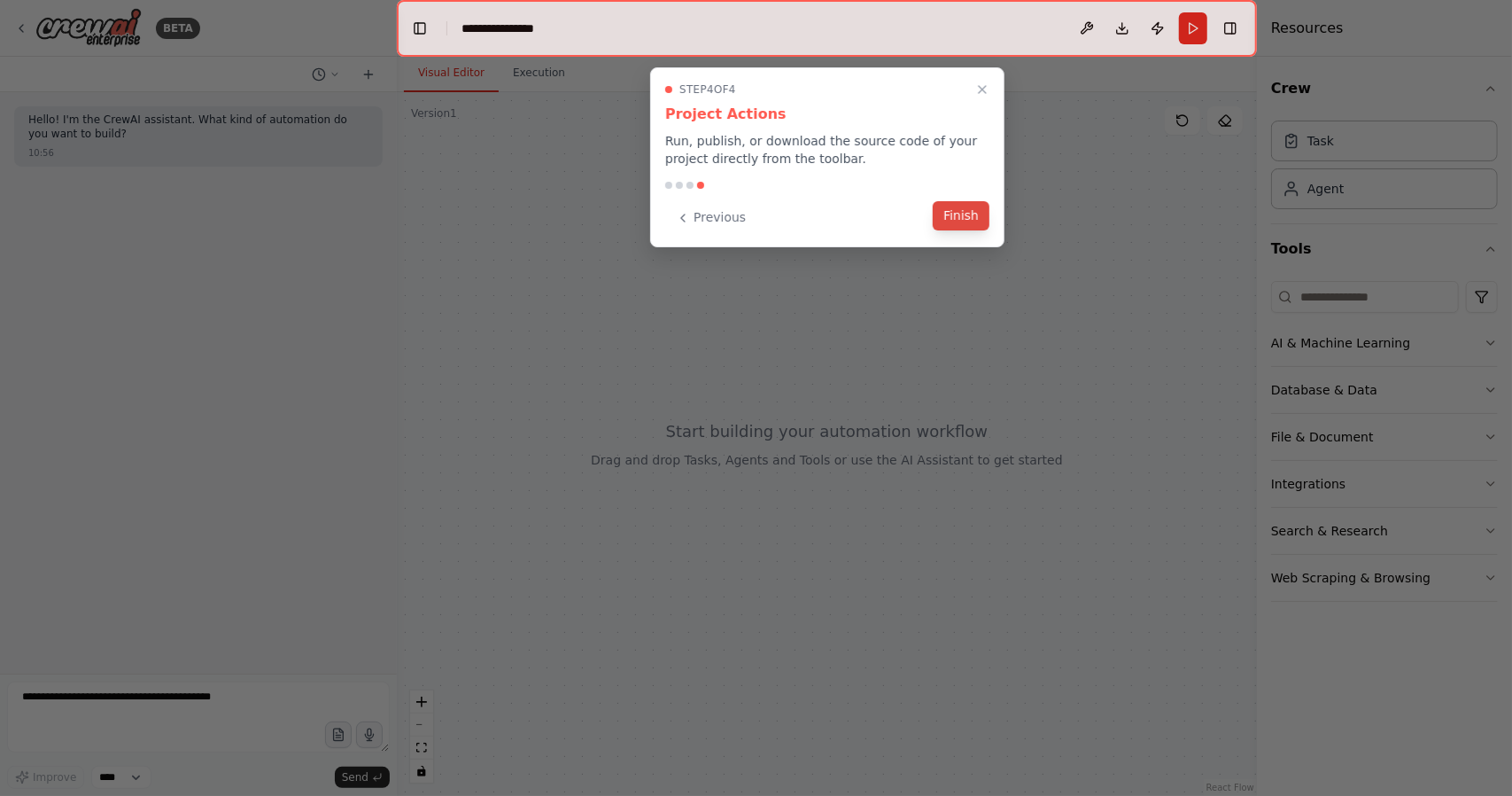
click at [966, 216] on button "Finish" at bounding box center [961, 215] width 57 height 29
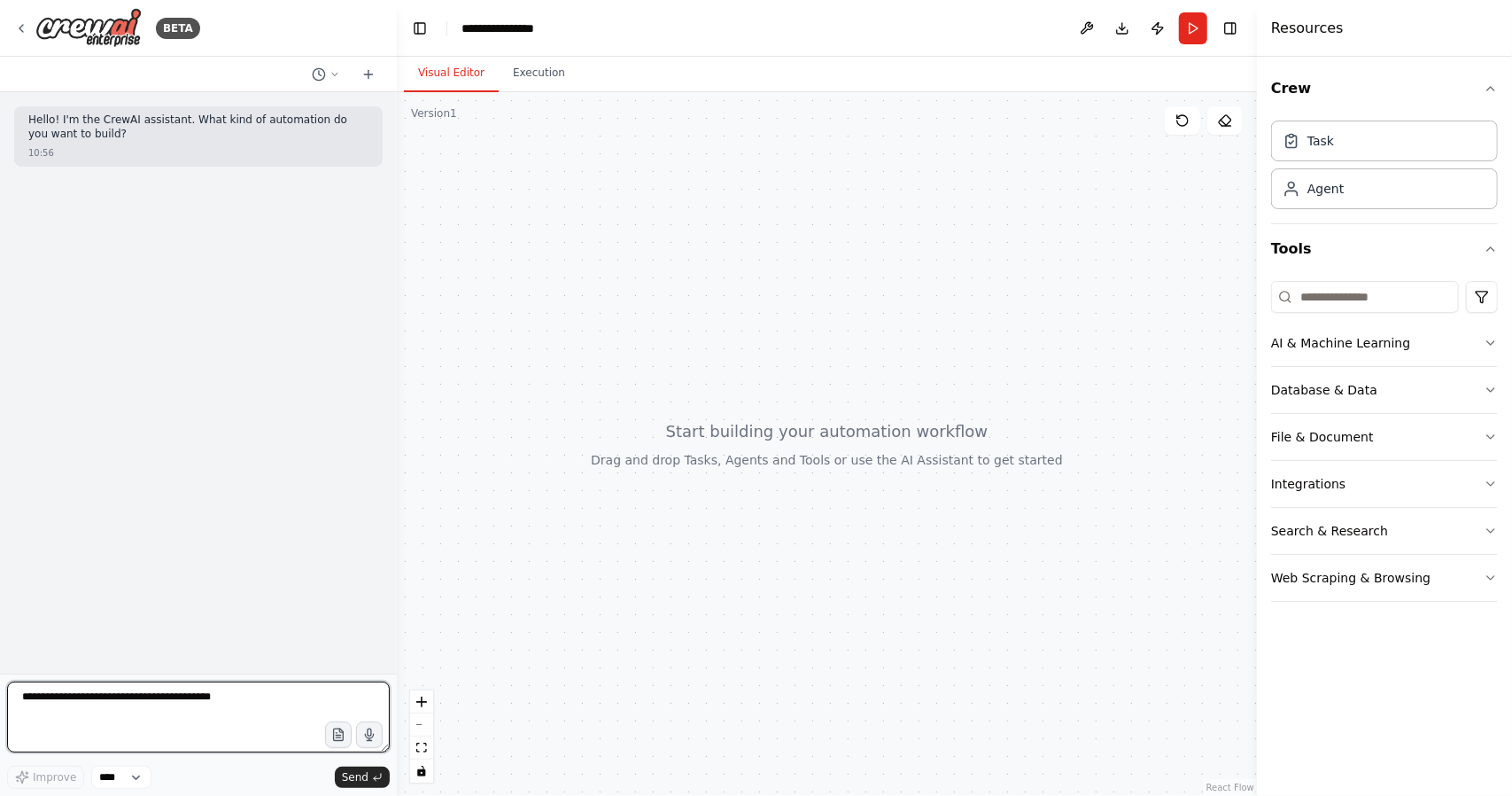
click at [145, 712] on textarea at bounding box center [198, 717] width 382 height 71
click at [535, 558] on div at bounding box center [826, 444] width 860 height 703
click at [190, 714] on textarea at bounding box center [198, 717] width 382 height 71
click at [1035, 199] on div at bounding box center [826, 444] width 860 height 703
click at [761, 45] on header "**********" at bounding box center [826, 28] width 860 height 57
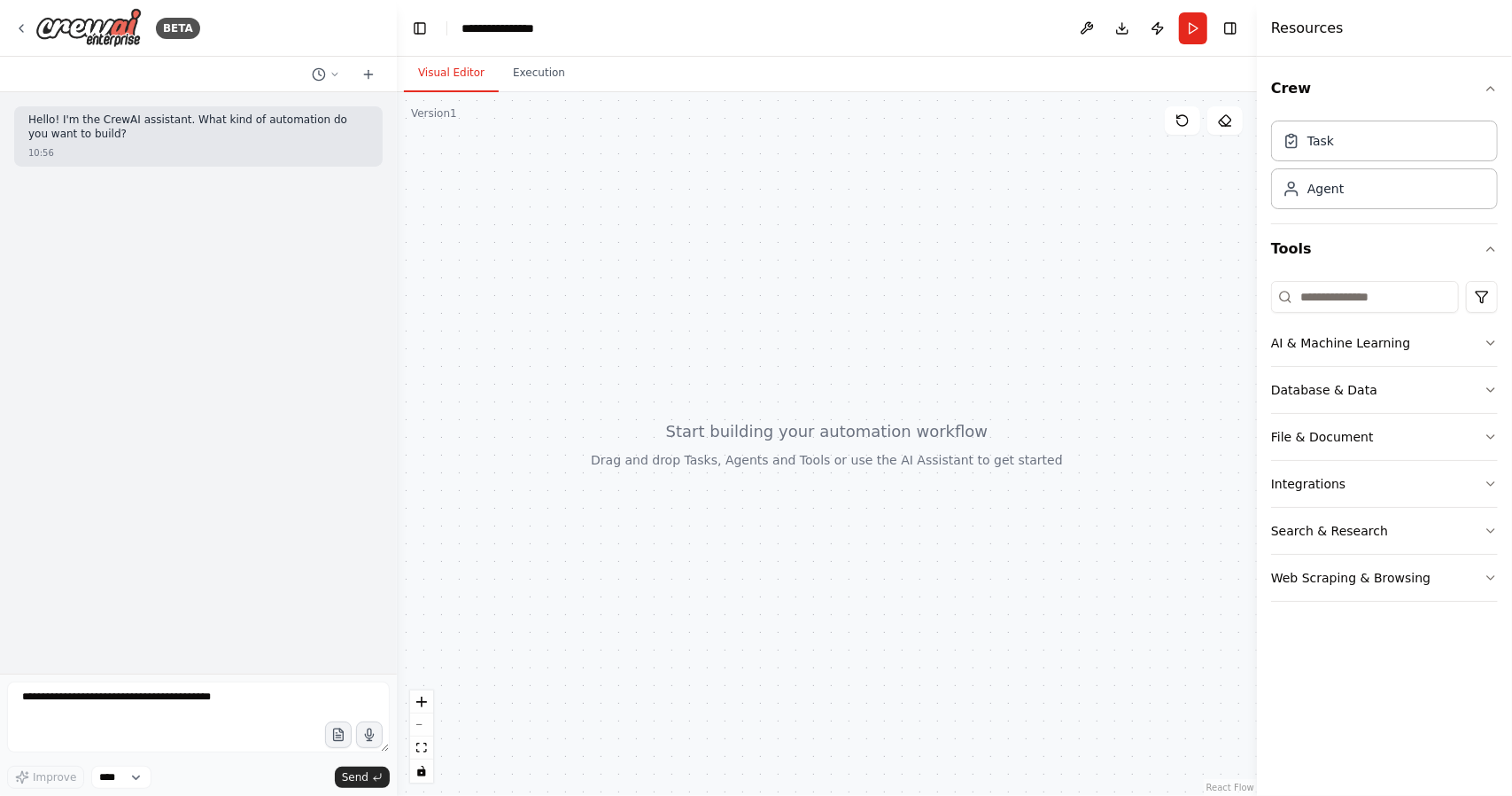
click at [789, 43] on header "**********" at bounding box center [826, 28] width 860 height 57
click at [1359, 195] on div "Agent" at bounding box center [1385, 187] width 227 height 41
click at [173, 720] on textarea at bounding box center [198, 717] width 382 height 71
paste textarea "**********"
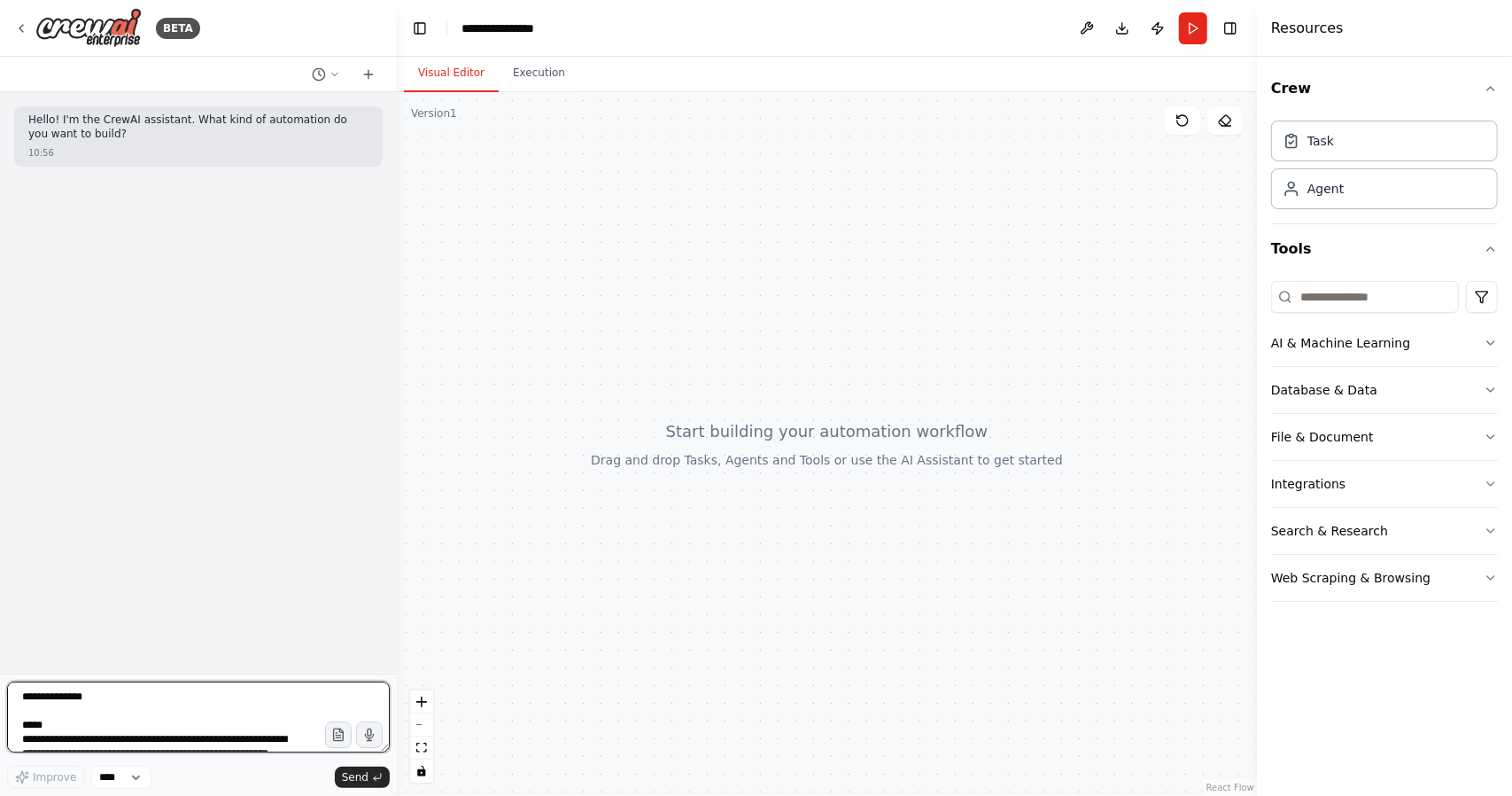
scroll to position [418, 0]
type textarea "**********"
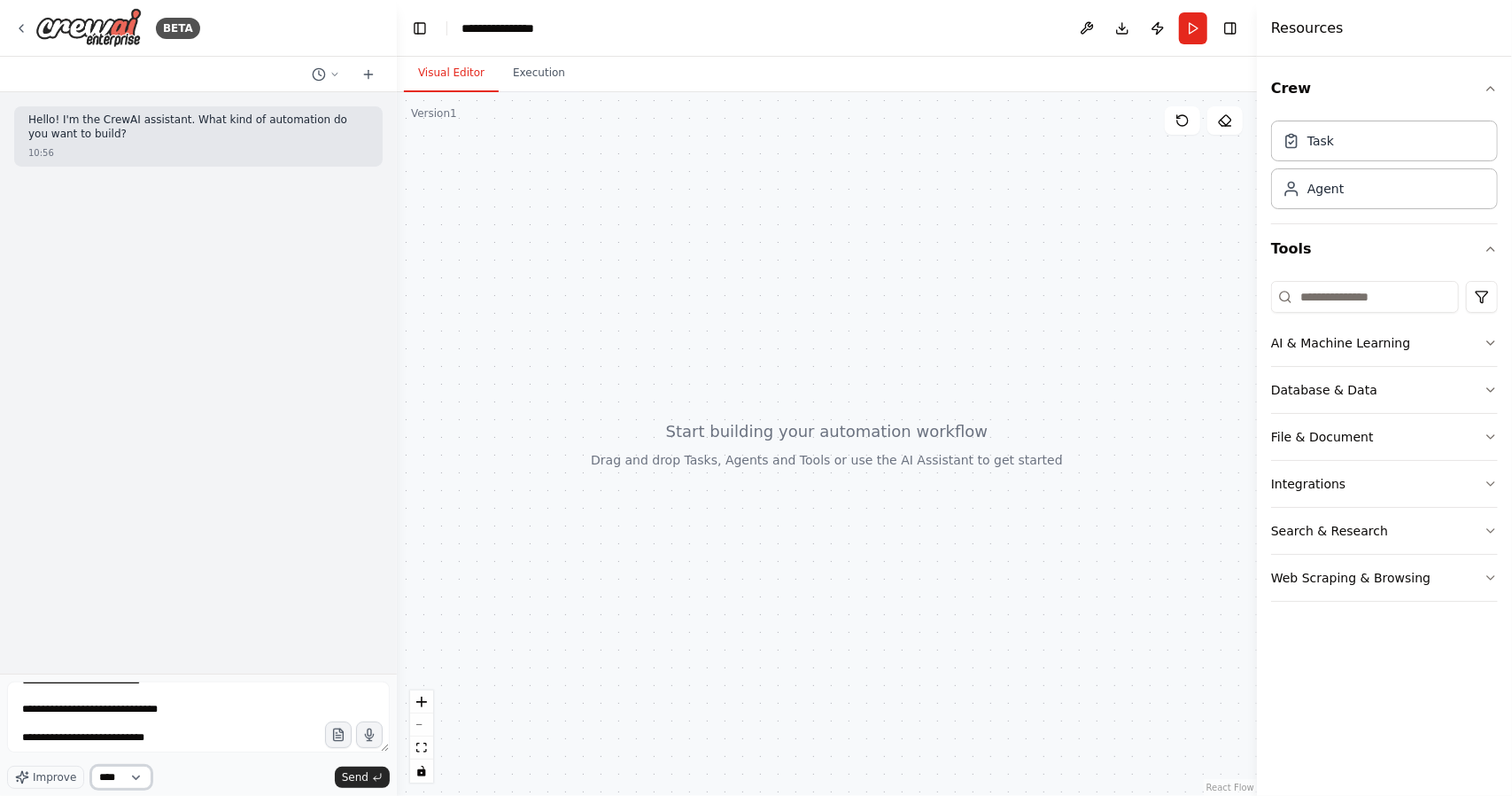
click at [143, 778] on select "****" at bounding box center [122, 777] width 60 height 23
click at [354, 777] on span "Send" at bounding box center [355, 777] width 26 height 14
